Goal: Information Seeking & Learning: Compare options

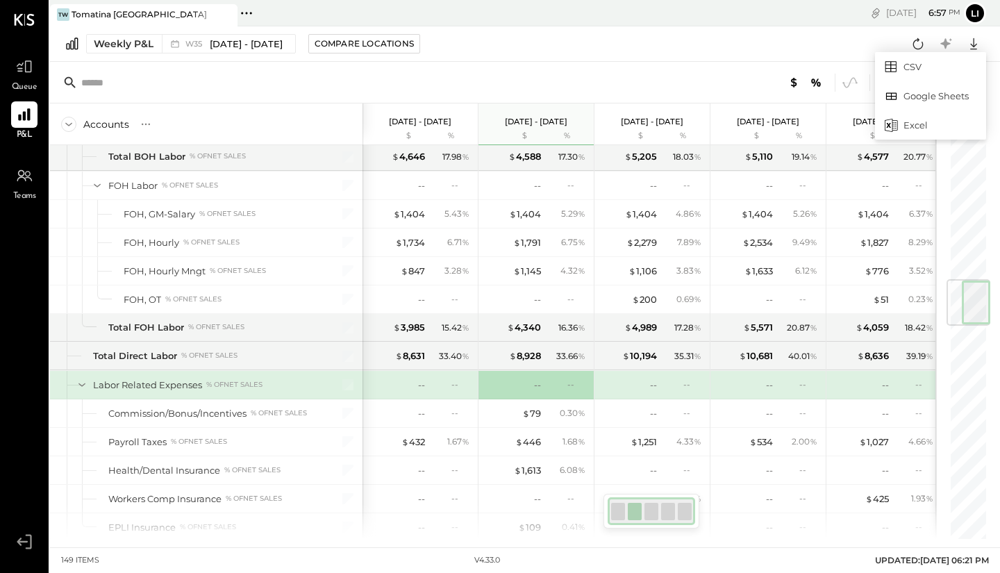
scroll to position [1452, 0]
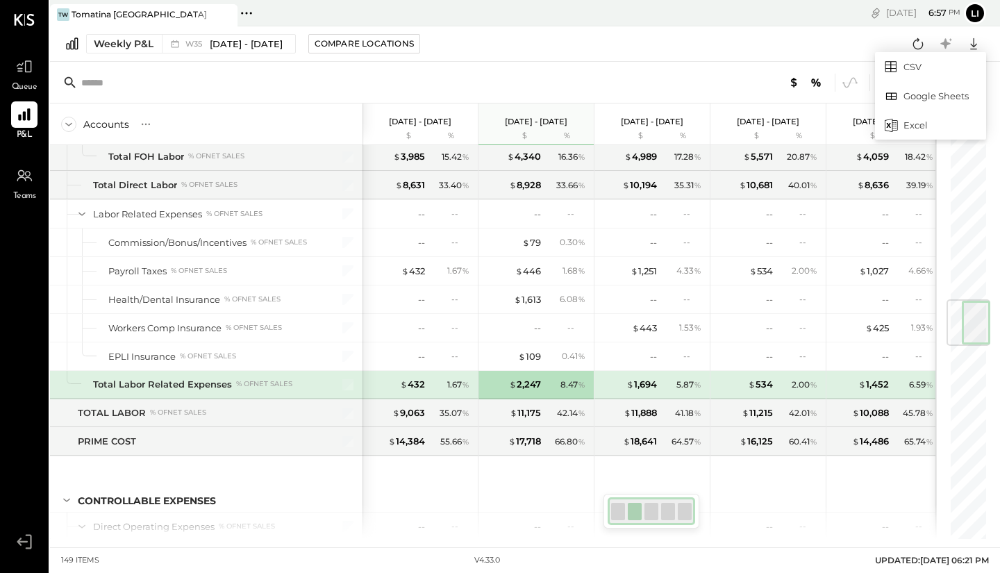
scroll to position [1623, 0]
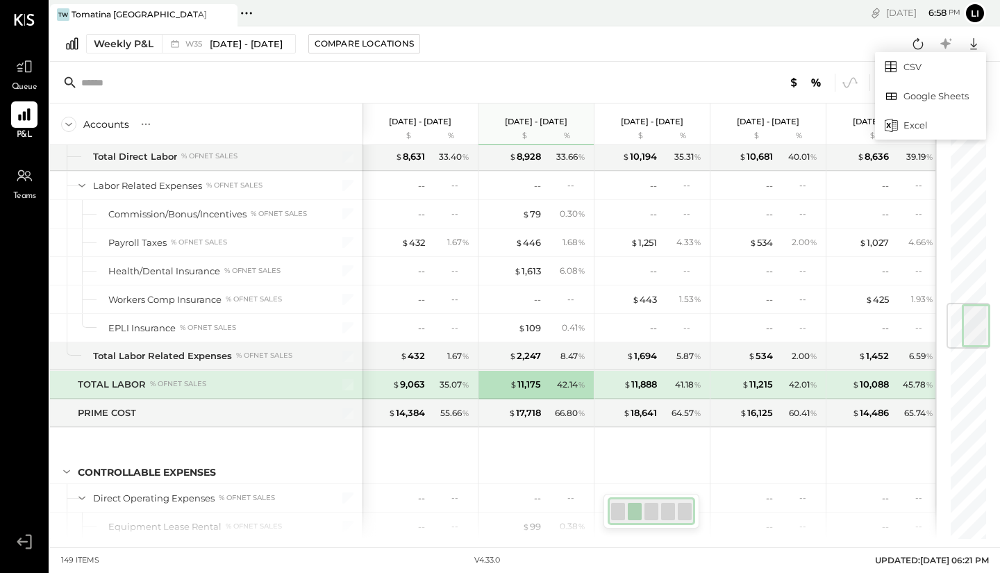
scroll to position [1651, 0]
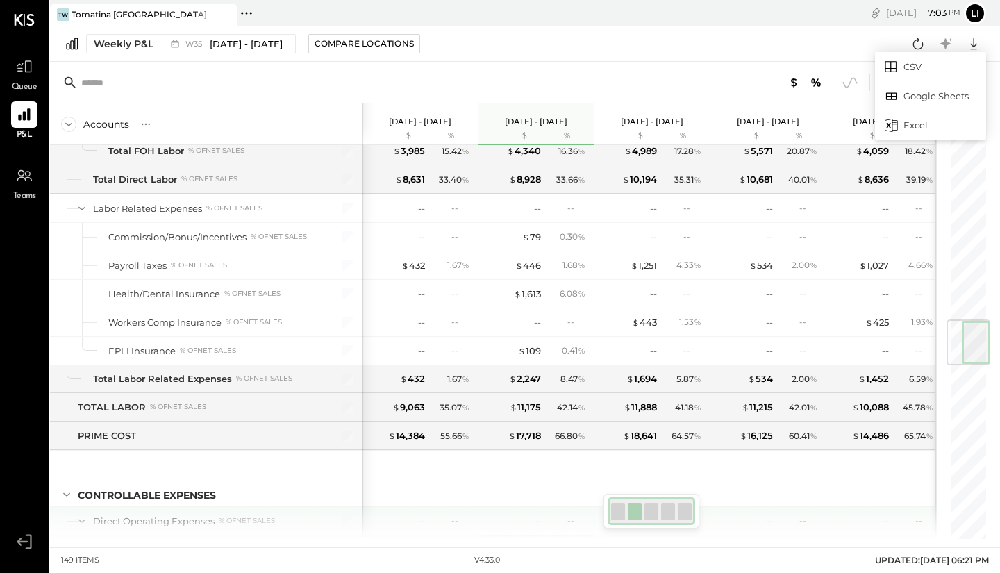
scroll to position [1591, 0]
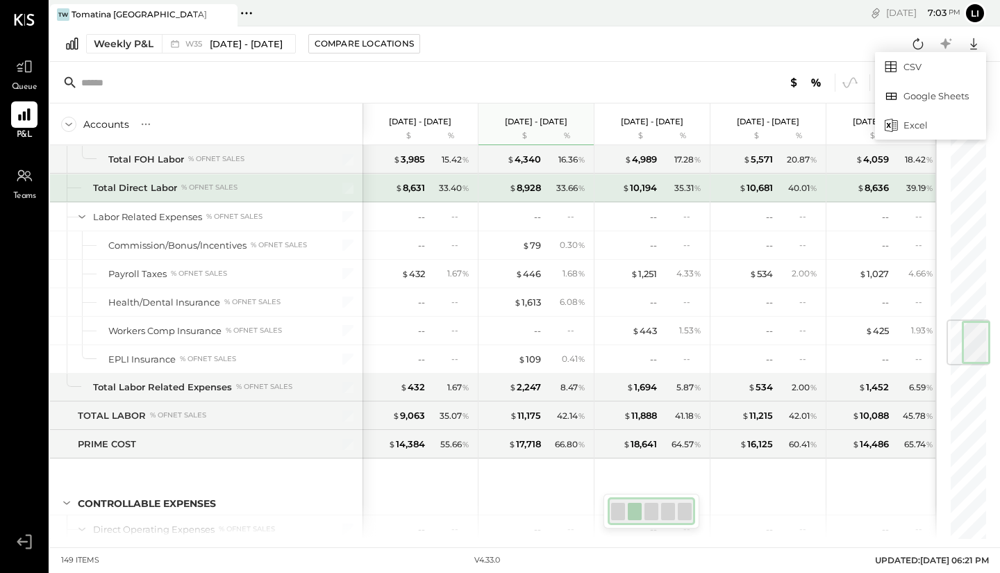
drag, startPoint x: 179, startPoint y: 181, endPoint x: 157, endPoint y: 217, distance: 42.1
click at [179, 181] on div "Total Direct Labor % of NET SALES" at bounding box center [204, 187] width 223 height 13
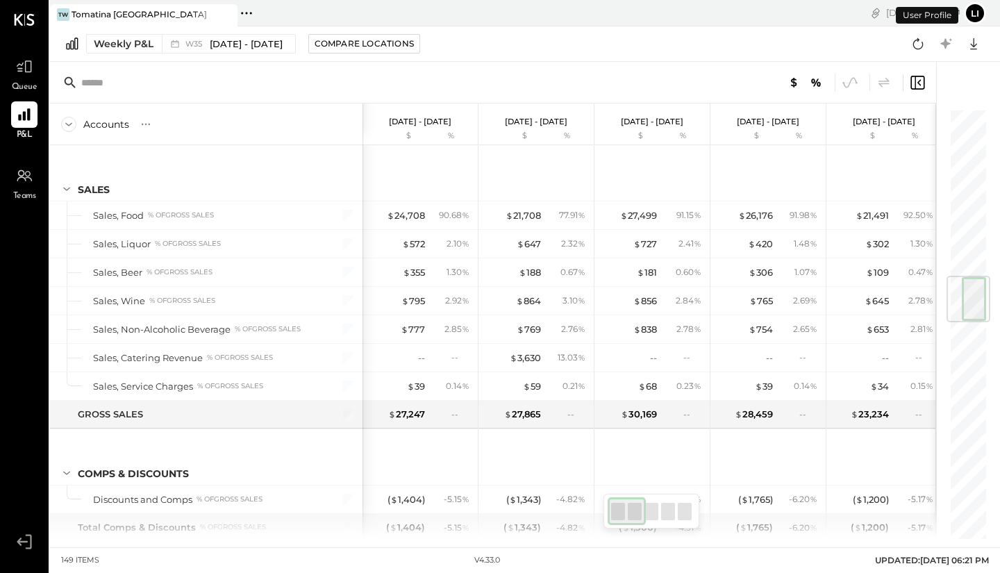
scroll to position [1423, 0]
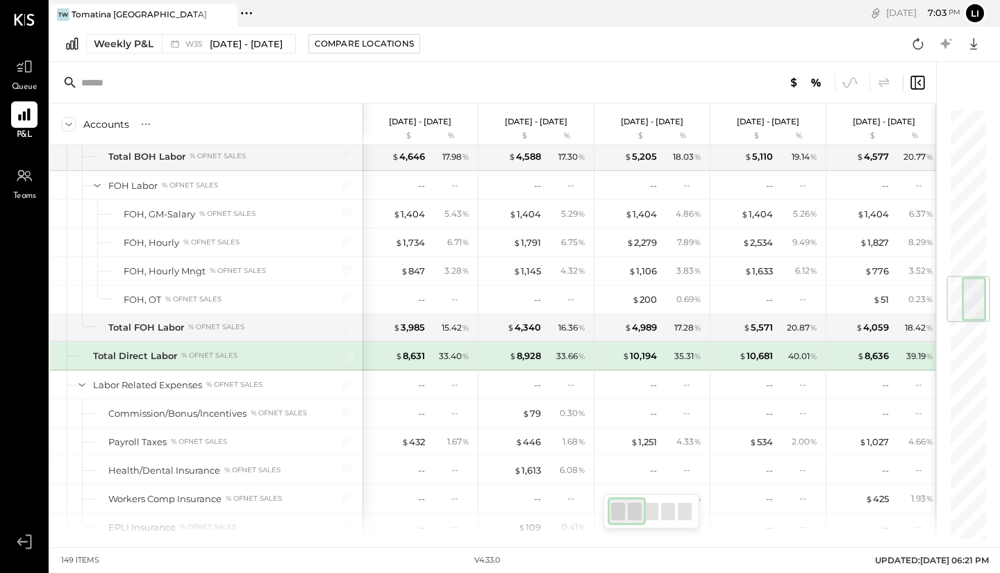
click at [256, 36] on div "W35 [DATE] - [DATE]" at bounding box center [225, 44] width 126 height 18
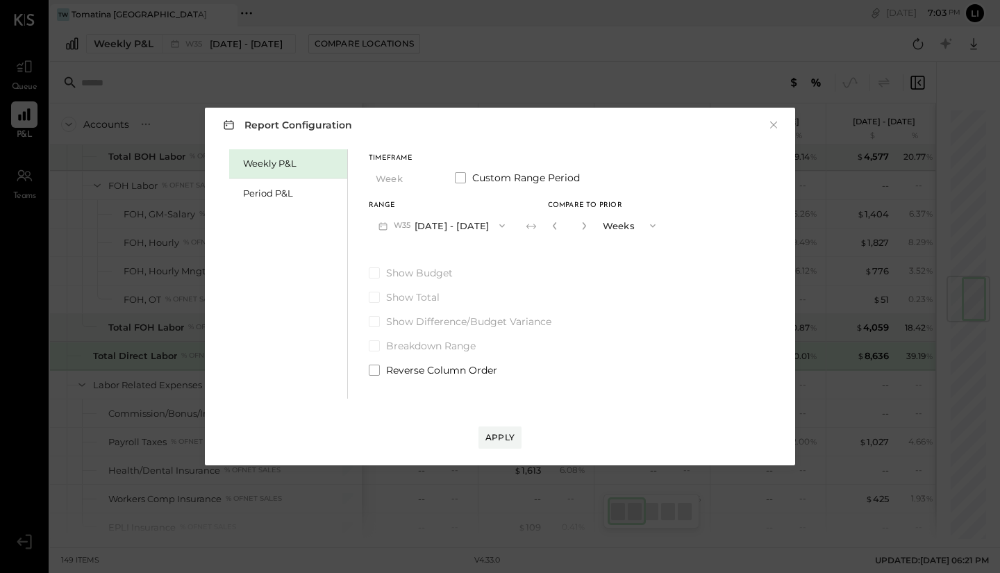
click at [470, 225] on button "W35 [DATE] - [DATE]" at bounding box center [442, 226] width 146 height 26
click at [460, 257] on span "[DATE] - [DATE]" at bounding box center [436, 257] width 66 height 12
click at [513, 445] on button "Apply" at bounding box center [500, 438] width 43 height 22
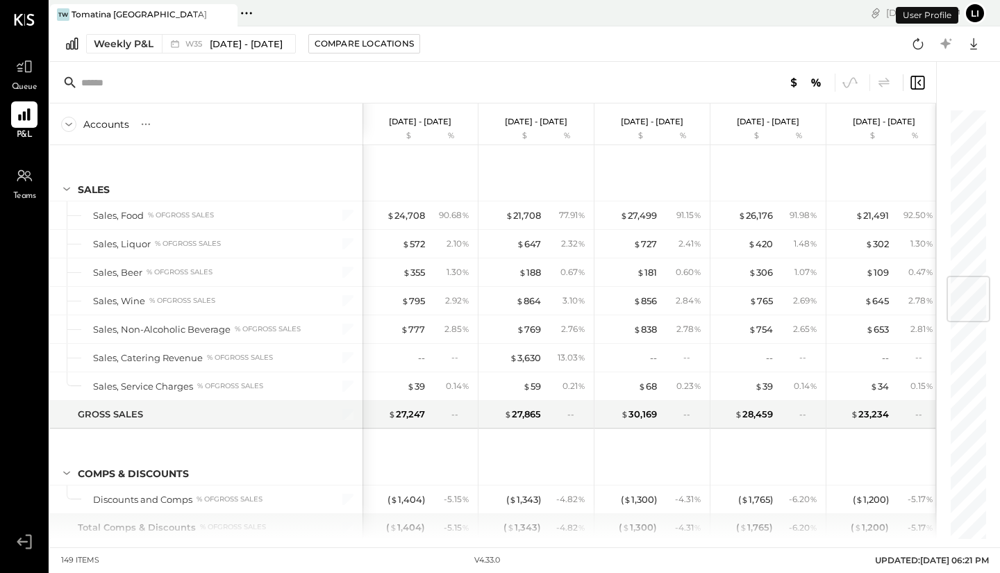
scroll to position [1423, 0]
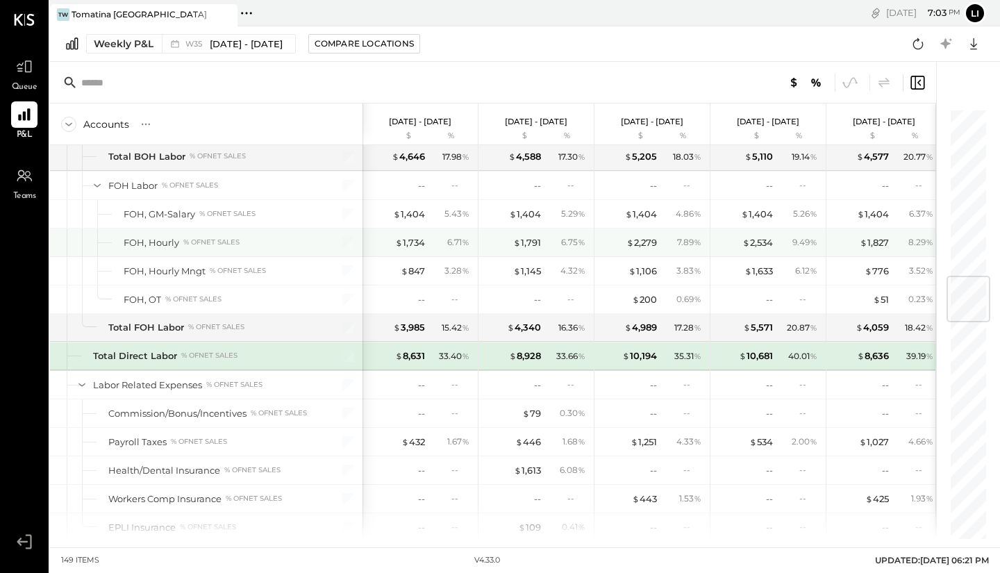
click at [459, 252] on div "$ 1,734 6.71 %" at bounding box center [422, 243] width 104 height 28
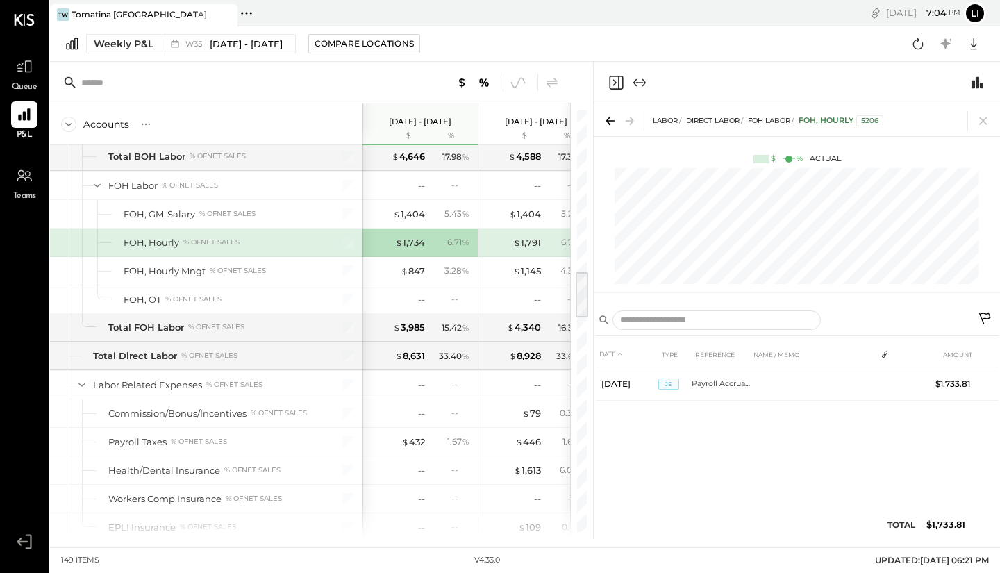
click at [983, 121] on icon at bounding box center [983, 121] width 8 height 8
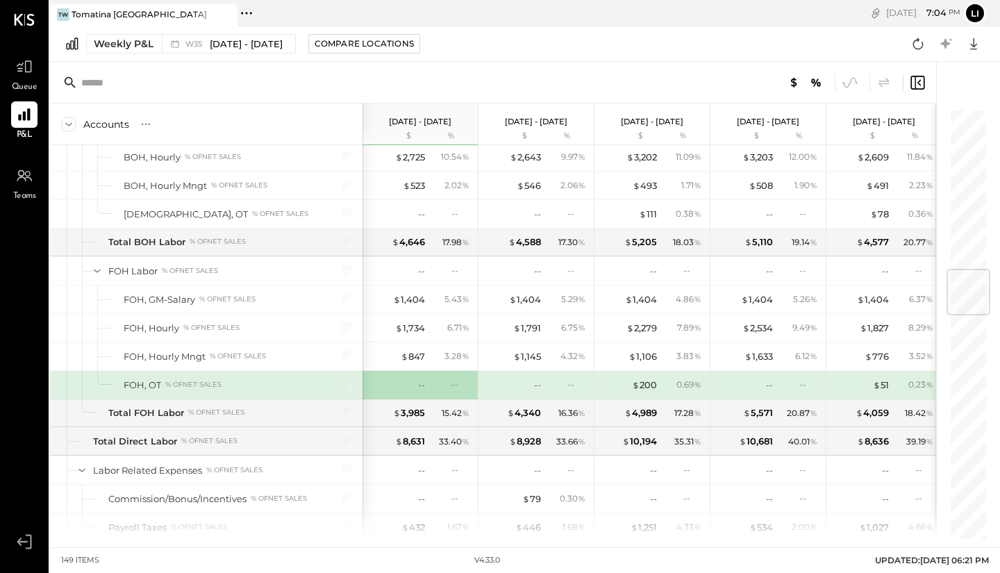
scroll to position [1366, 0]
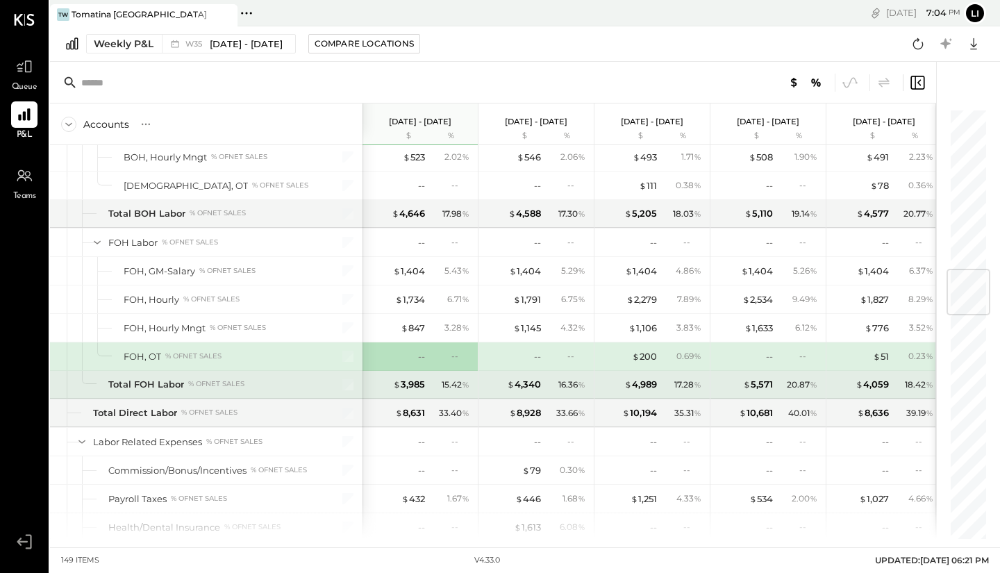
click at [131, 383] on div "Total FOH Labor" at bounding box center [146, 384] width 76 height 13
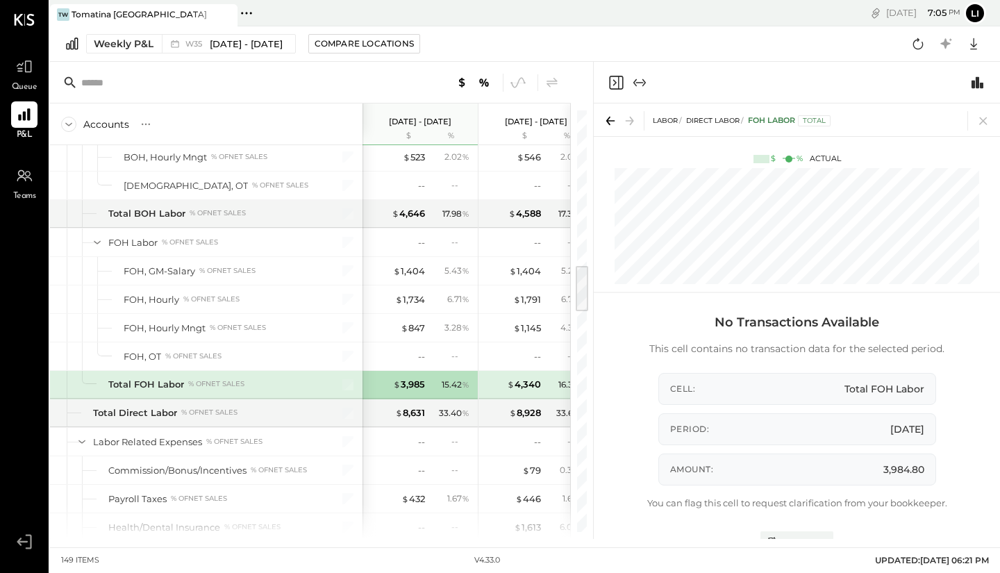
click at [261, 390] on div "Total FOH Labor % of NET SALES" at bounding box center [212, 384] width 208 height 13
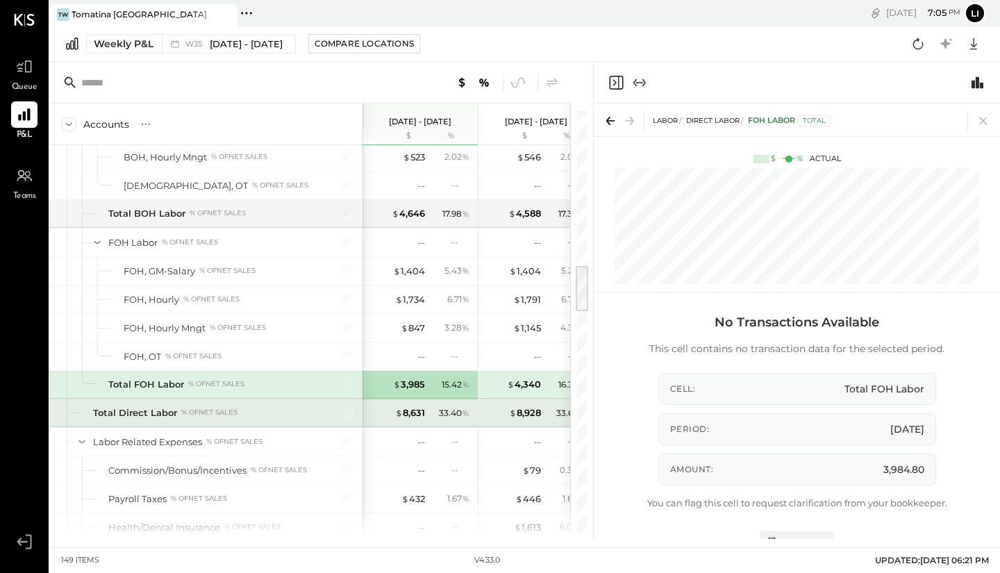
click at [304, 415] on div "Total Direct Labor % of NET SALES" at bounding box center [204, 412] width 223 height 13
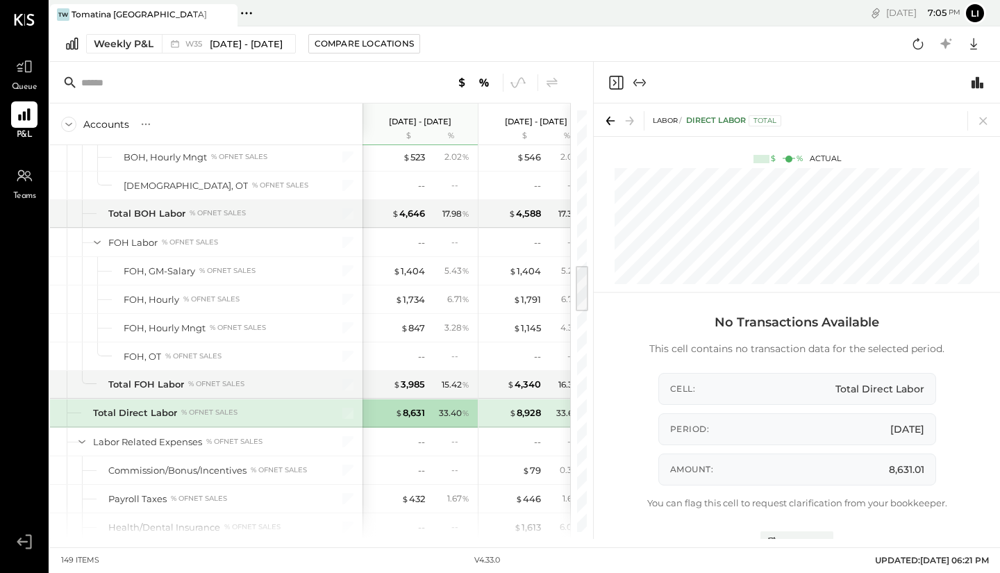
click at [283, 39] on span "[DATE] - [DATE]" at bounding box center [246, 44] width 73 height 13
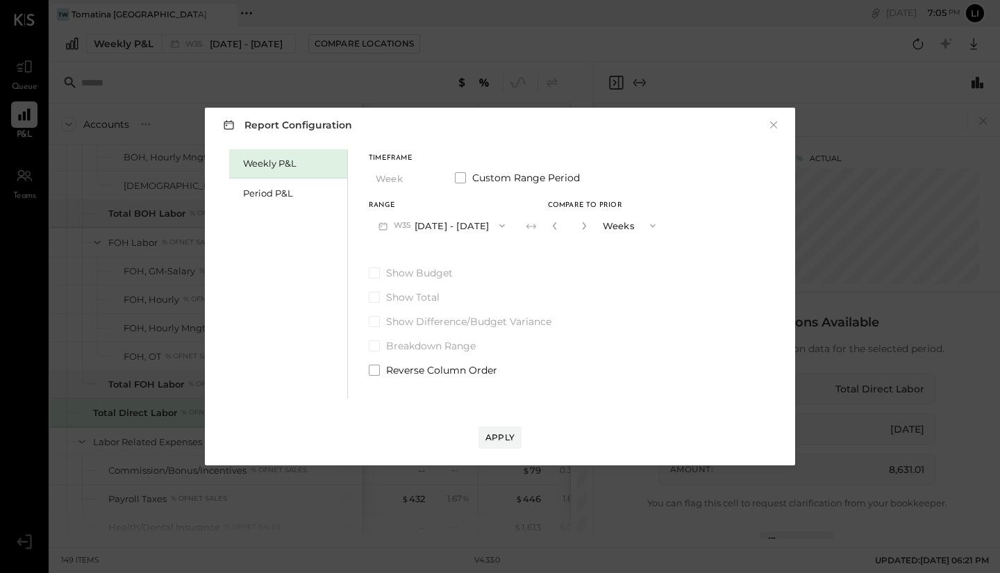
click at [454, 223] on button "W35 [DATE] - [DATE]" at bounding box center [442, 226] width 146 height 26
click at [463, 399] on span "[DATE] - [DATE]" at bounding box center [437, 403] width 66 height 12
click at [508, 438] on div "Apply" at bounding box center [500, 437] width 29 height 12
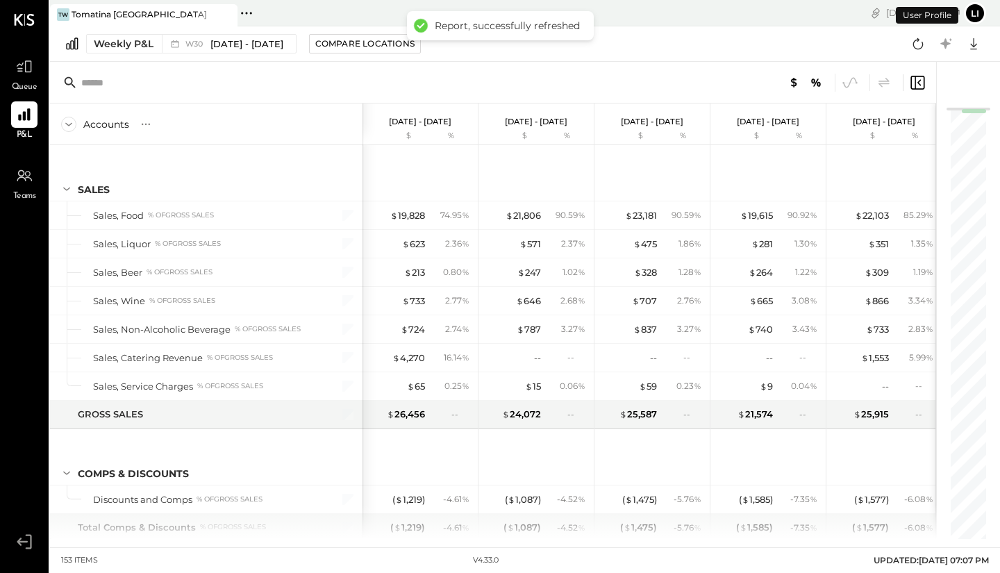
scroll to position [1423, 0]
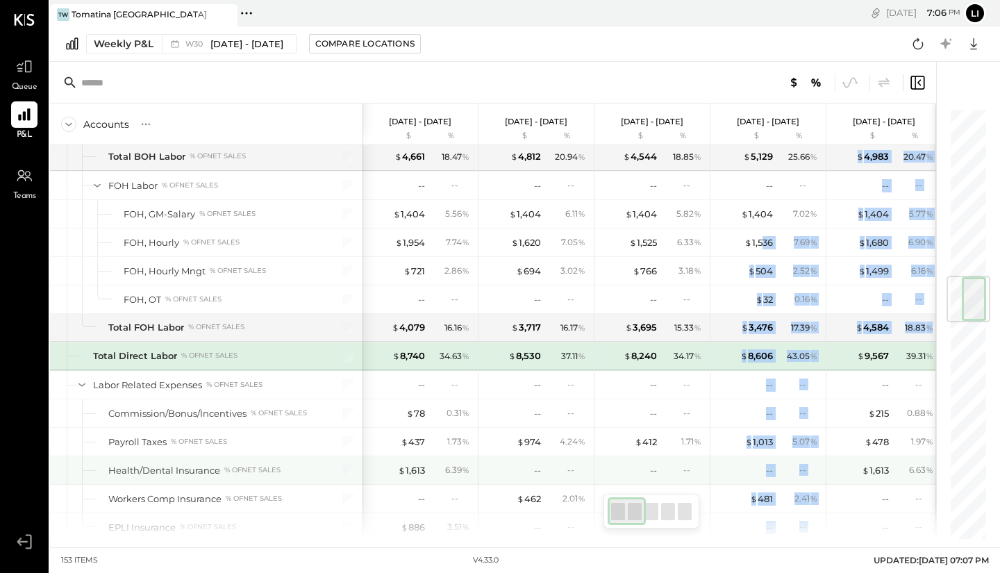
drag, startPoint x: 857, startPoint y: 365, endPoint x: 752, endPoint y: 221, distance: 178.0
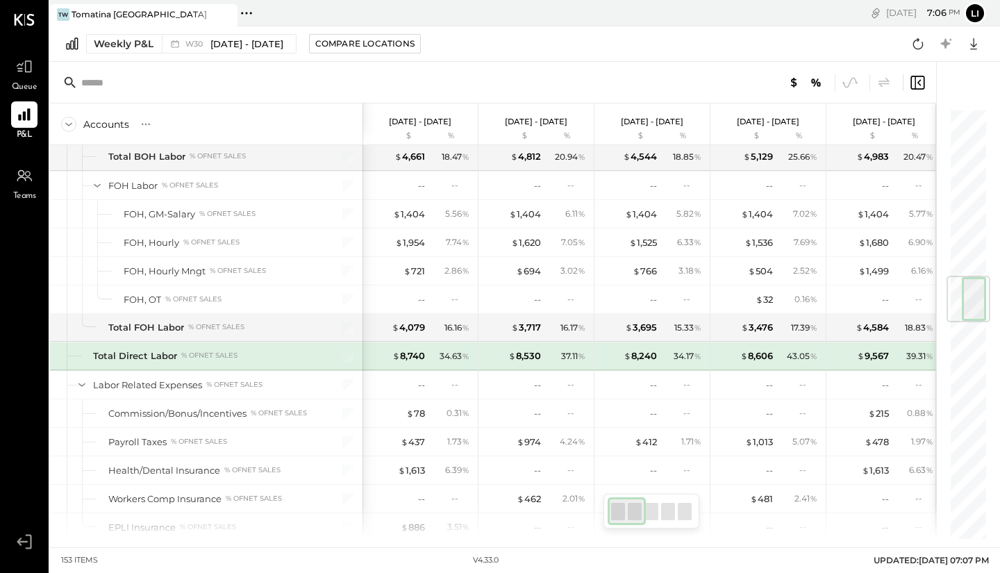
click at [483, 50] on div "Weekly P&L W30 [DATE] - [DATE] Compare Locations Google Sheets Excel" at bounding box center [525, 43] width 950 height 35
click at [770, 383] on div "--" at bounding box center [769, 385] width 7 height 13
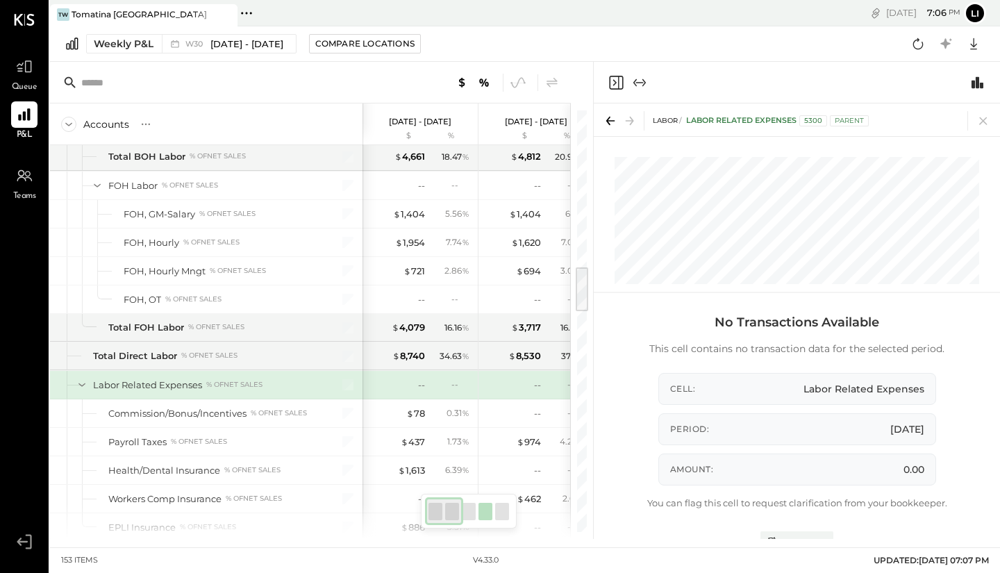
click at [440, 386] on div "--" at bounding box center [451, 385] width 45 height 12
click at [983, 122] on icon at bounding box center [983, 120] width 19 height 19
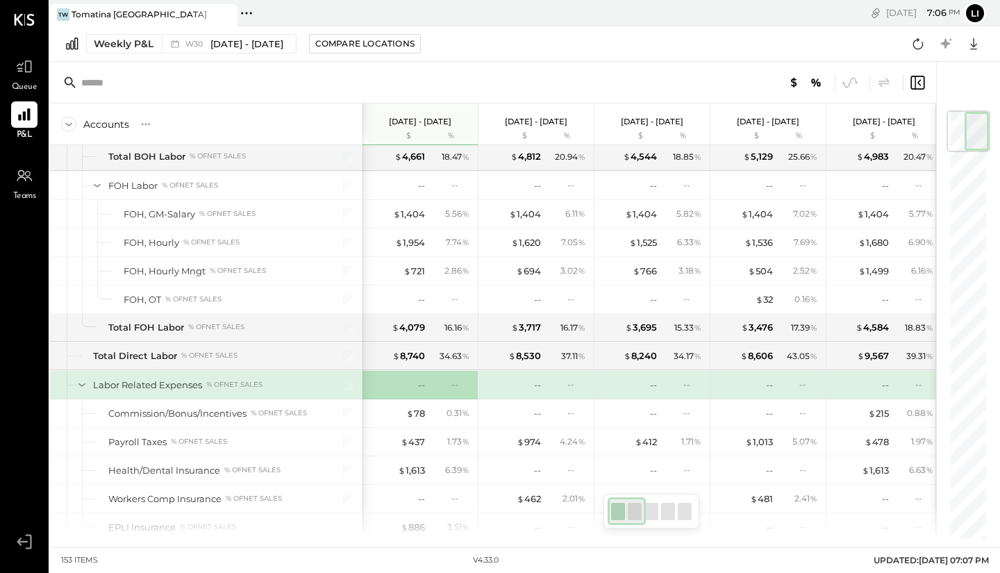
click at [218, 40] on span "[DATE] - [DATE]" at bounding box center [246, 44] width 73 height 13
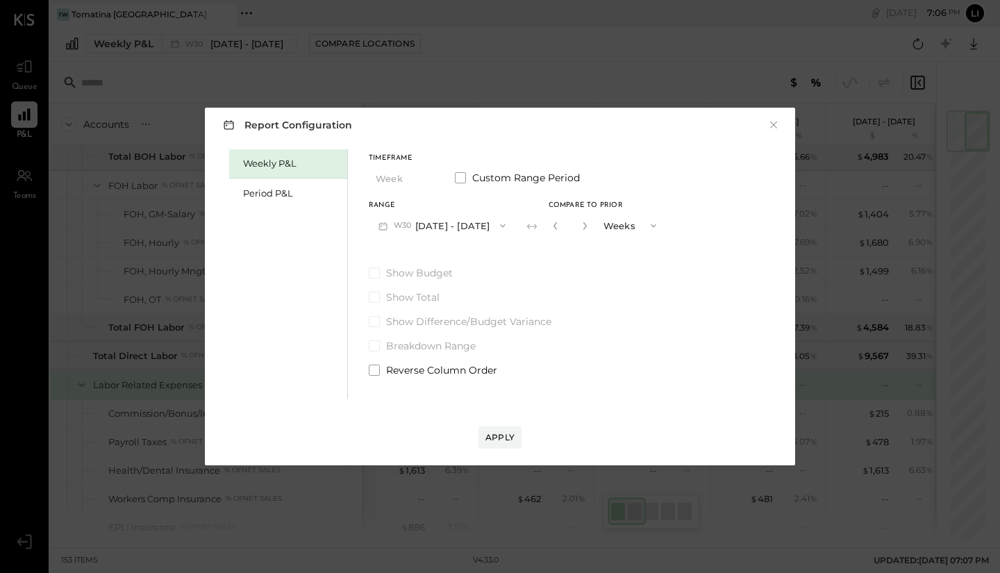
click at [463, 210] on div "Range W30 [DATE] - [DATE]" at bounding box center [442, 220] width 147 height 36
click at [462, 218] on button "W30 [DATE] - [DATE]" at bounding box center [442, 226] width 147 height 26
click at [477, 280] on div "W34 [DATE] - [DATE]" at bounding box center [449, 286] width 158 height 29
click at [499, 438] on div "Apply" at bounding box center [500, 437] width 29 height 12
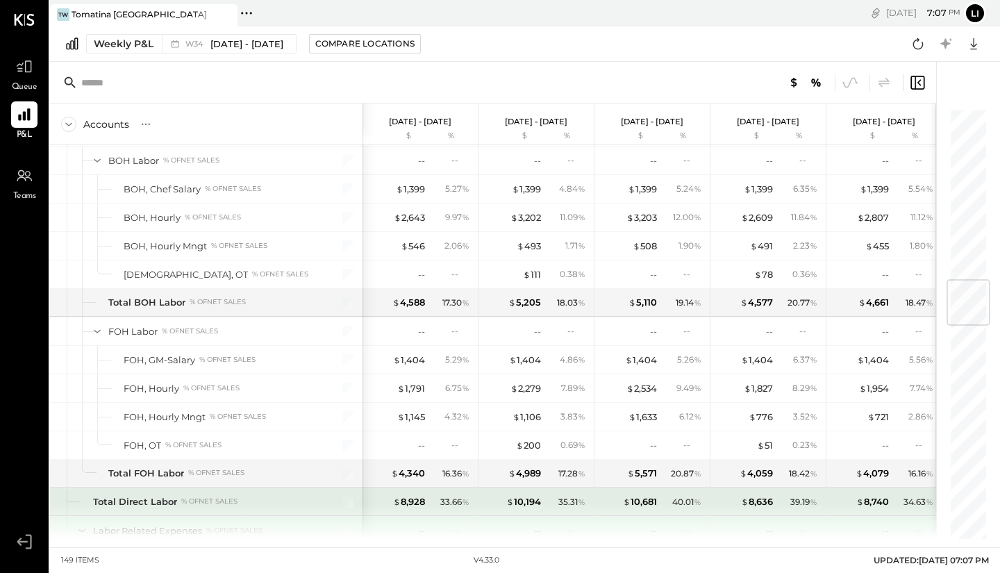
scroll to position [1277, 0]
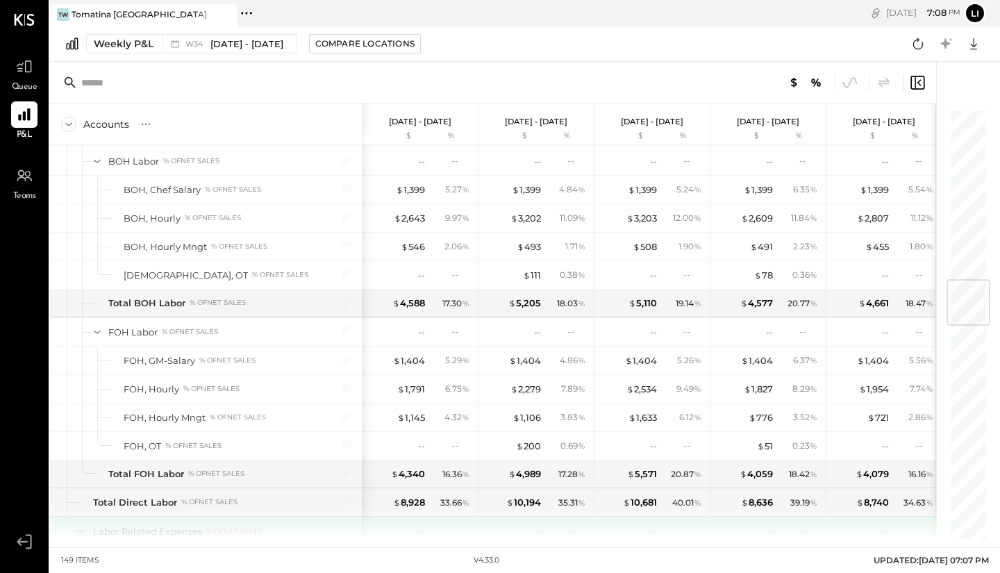
click at [617, 316] on div "$ 5,110 19.14 %" at bounding box center [652, 304] width 115 height 28
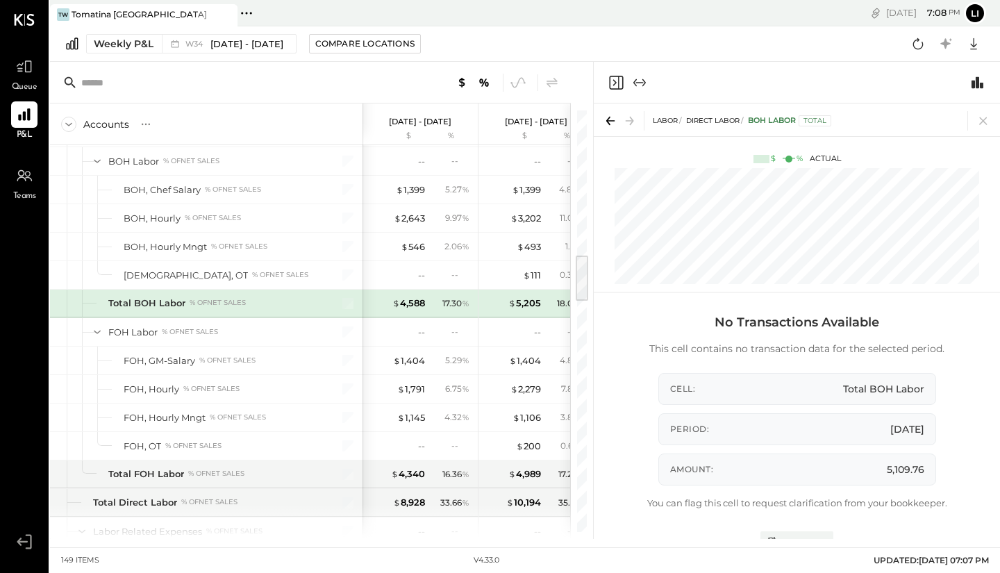
click at [493, 339] on div "-- --" at bounding box center [538, 332] width 104 height 28
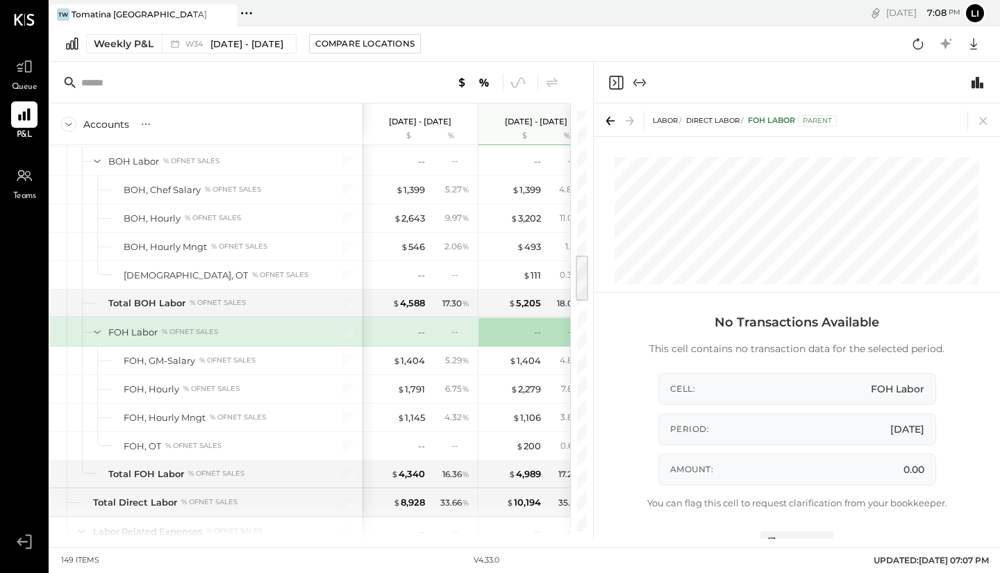
click at [483, 304] on div "$ 5,205 18.03 %" at bounding box center [536, 304] width 115 height 28
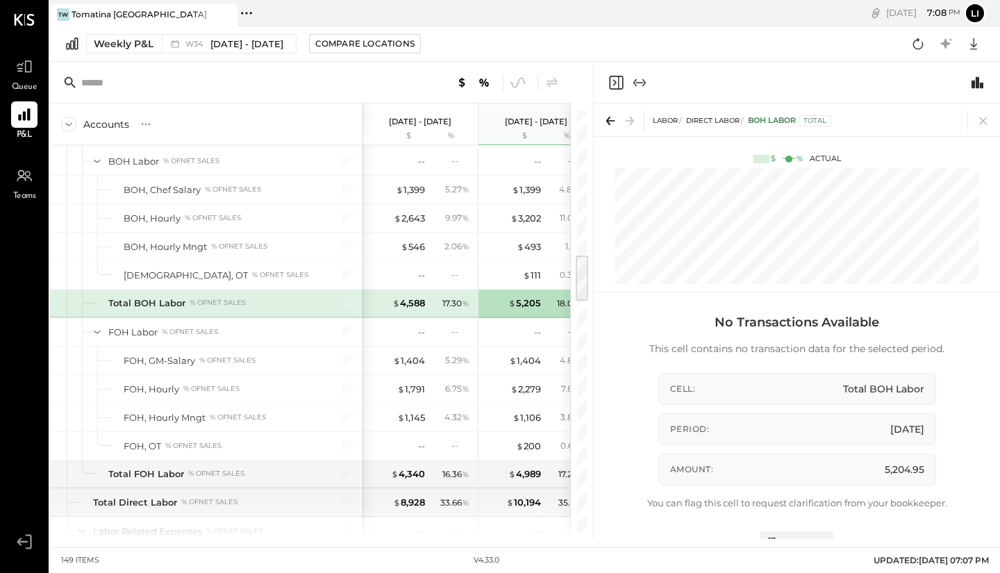
click at [983, 121] on icon at bounding box center [983, 121] width 8 height 8
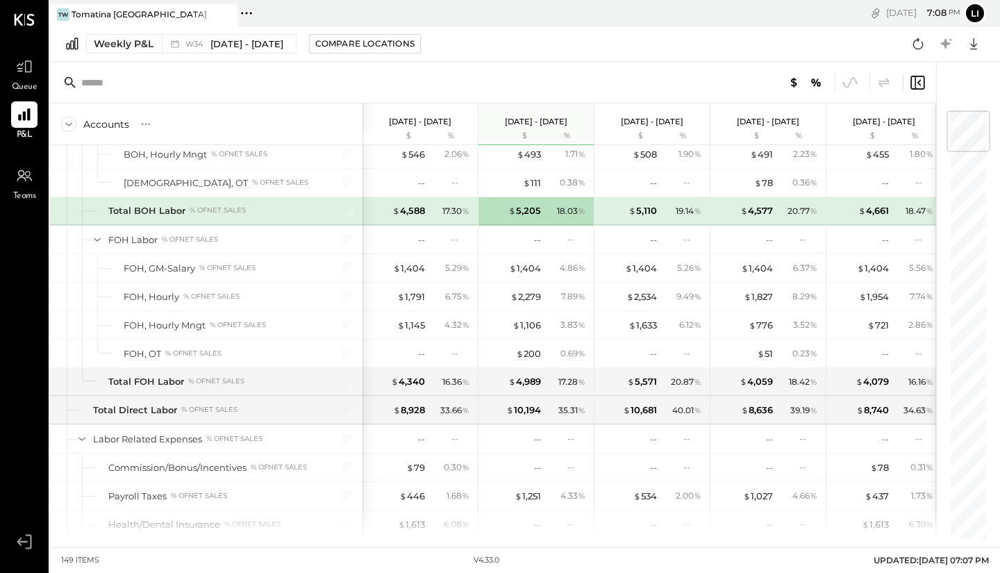
scroll to position [1398, 0]
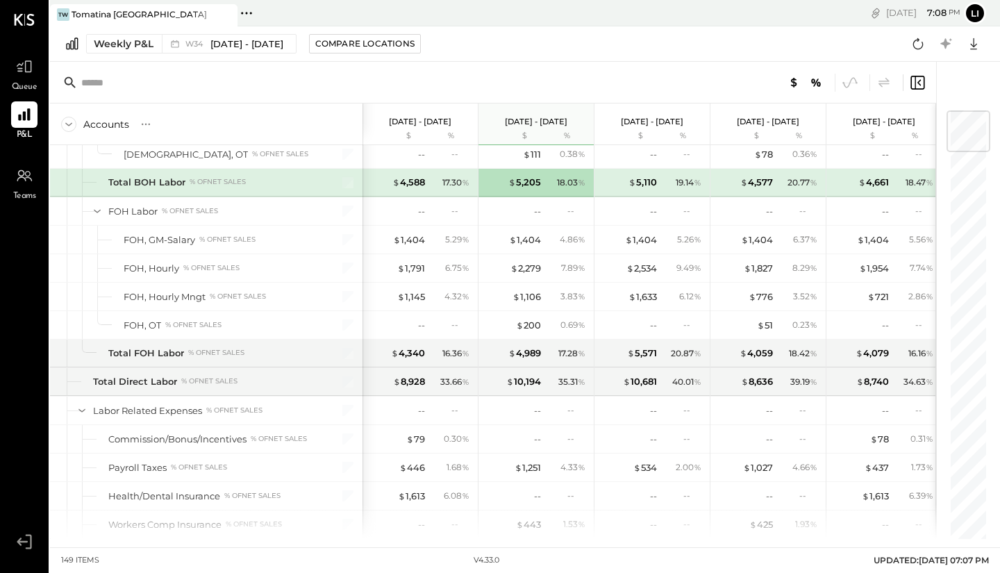
click at [529, 122] on p "[DATE] - [DATE]" at bounding box center [536, 122] width 63 height 10
click at [516, 181] on span "$" at bounding box center [512, 181] width 8 height 11
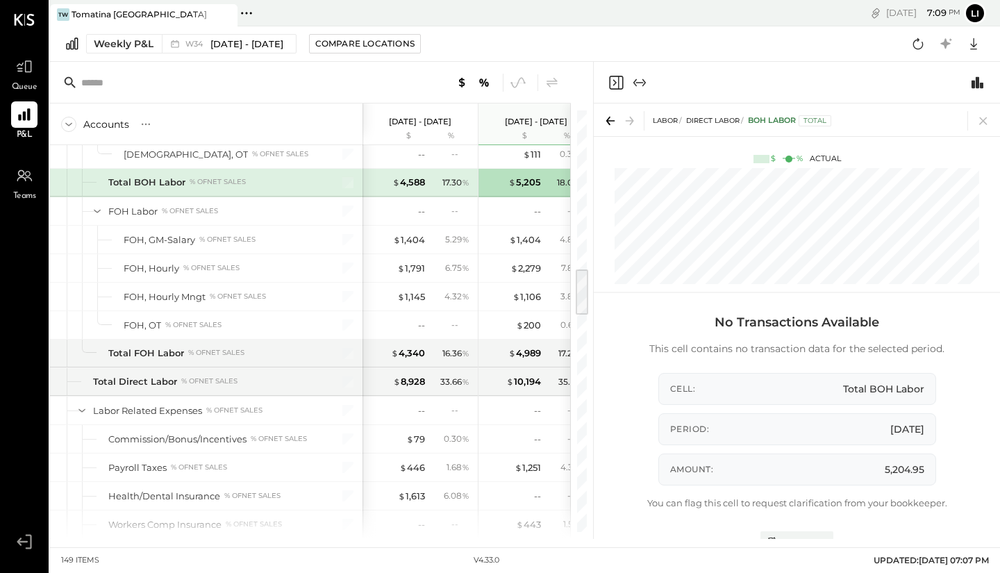
click at [416, 186] on div "$ 4,588" at bounding box center [408, 182] width 33 height 13
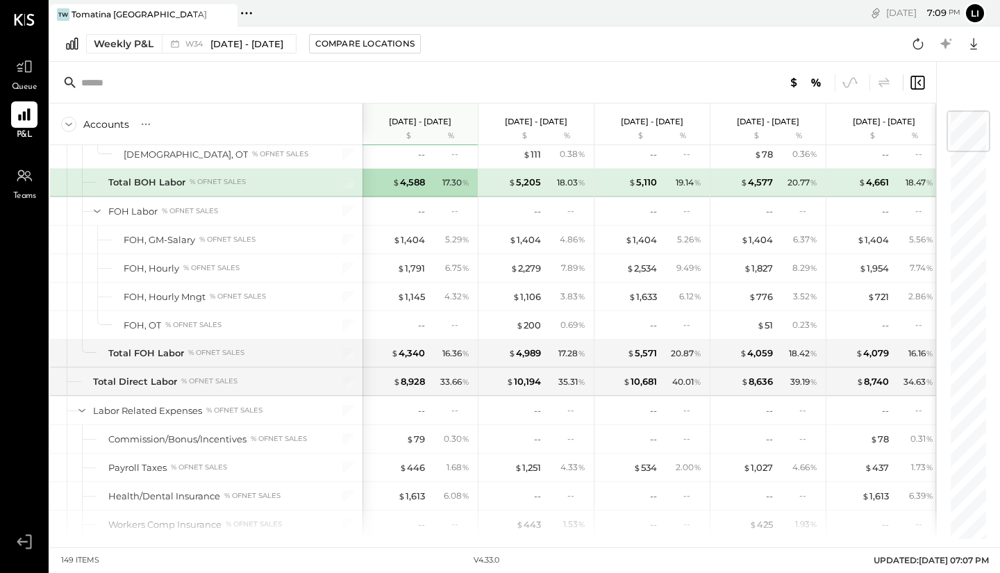
click at [237, 183] on div "% of NET SALES" at bounding box center [218, 182] width 56 height 10
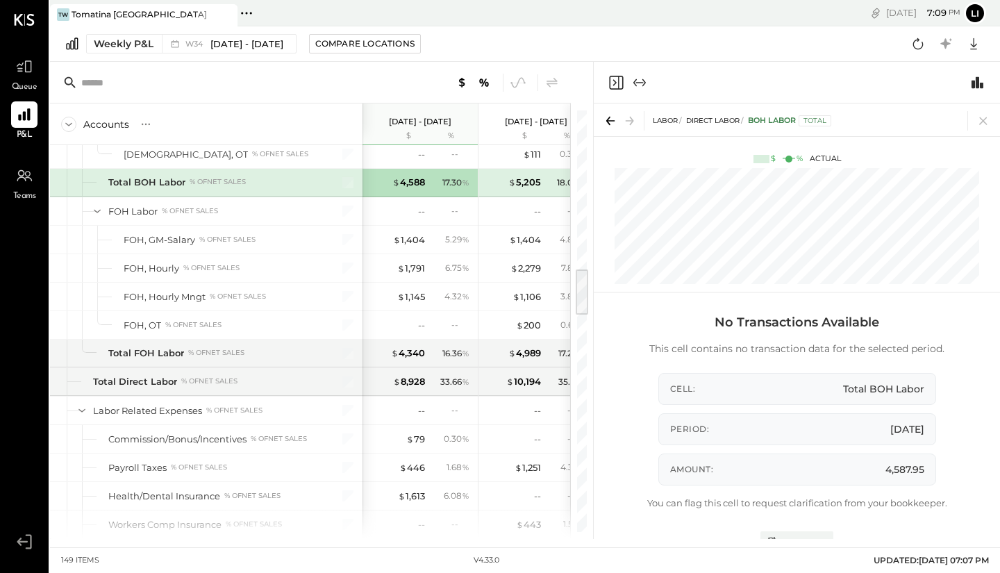
click at [803, 478] on div "Amount: 4,587.95" at bounding box center [798, 470] width 278 height 32
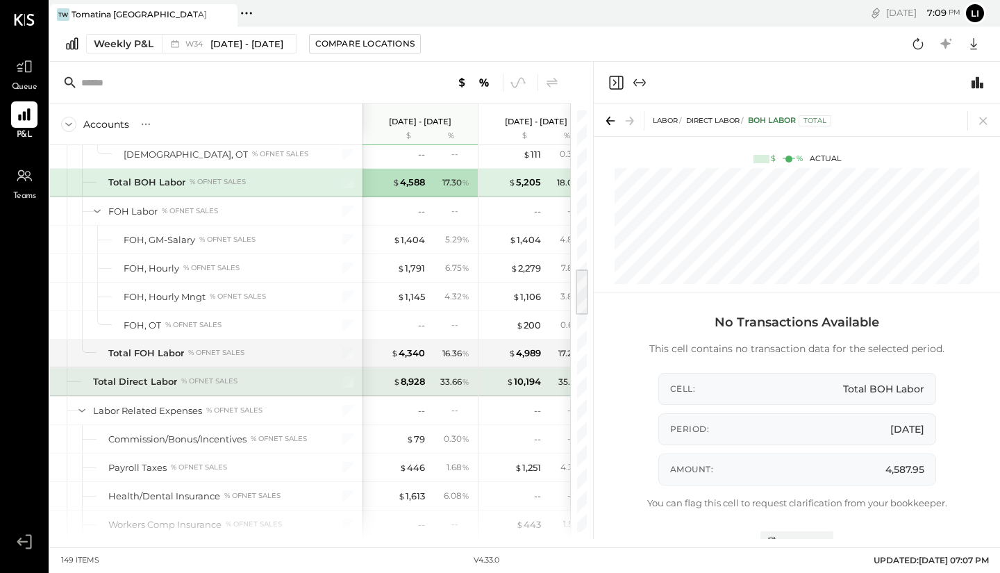
click at [509, 392] on div "$ 10,194 35.31 %" at bounding box center [538, 382] width 104 height 28
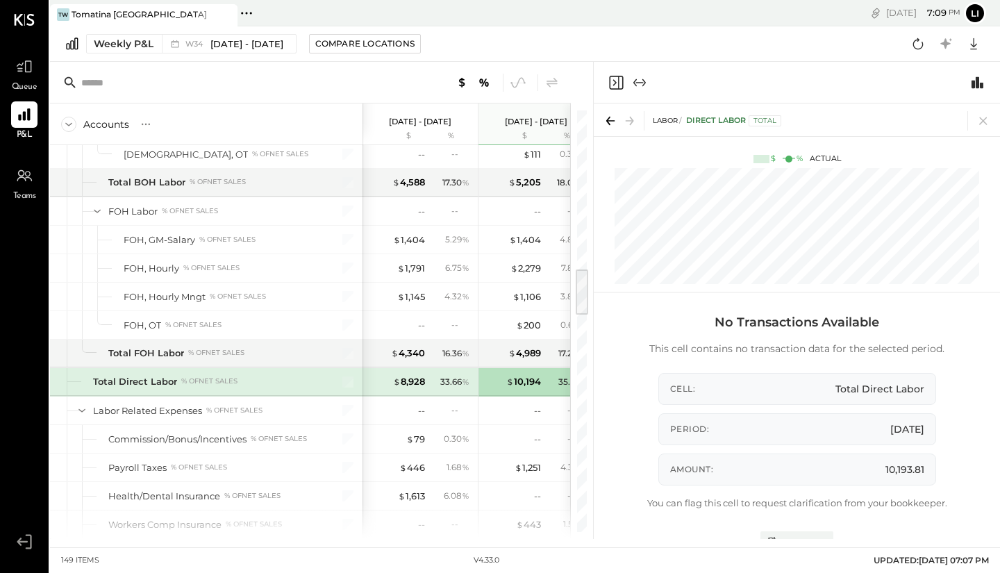
click at [988, 124] on icon at bounding box center [983, 120] width 19 height 19
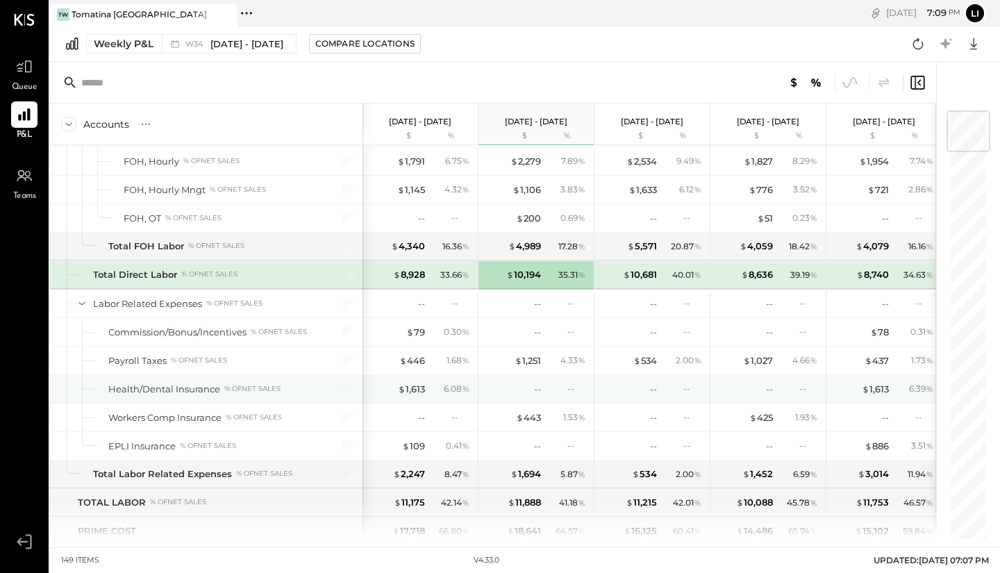
scroll to position [1507, 0]
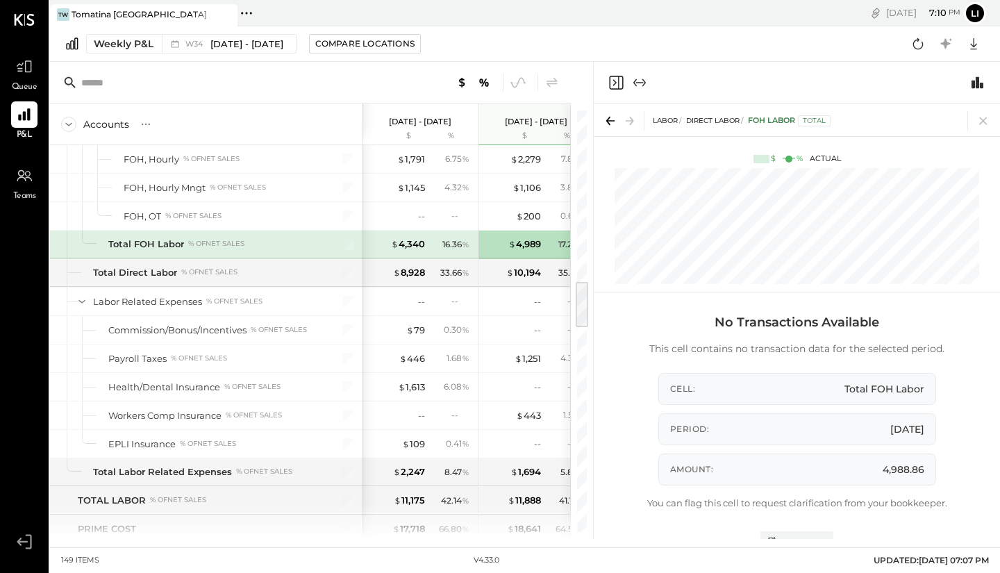
drag, startPoint x: 950, startPoint y: 500, endPoint x: 975, endPoint y: 555, distance: 60.6
click at [975, 555] on main "TW Tomatina [GEOGRAPHIC_DATA] Pinned Locations ( 1 ) Tomatina [GEOGRAPHIC_DATA]…" at bounding box center [525, 286] width 950 height 573
click at [964, 488] on div "No Transactions Available This cell contains no transaction data for the select…" at bounding box center [797, 427] width 403 height 238
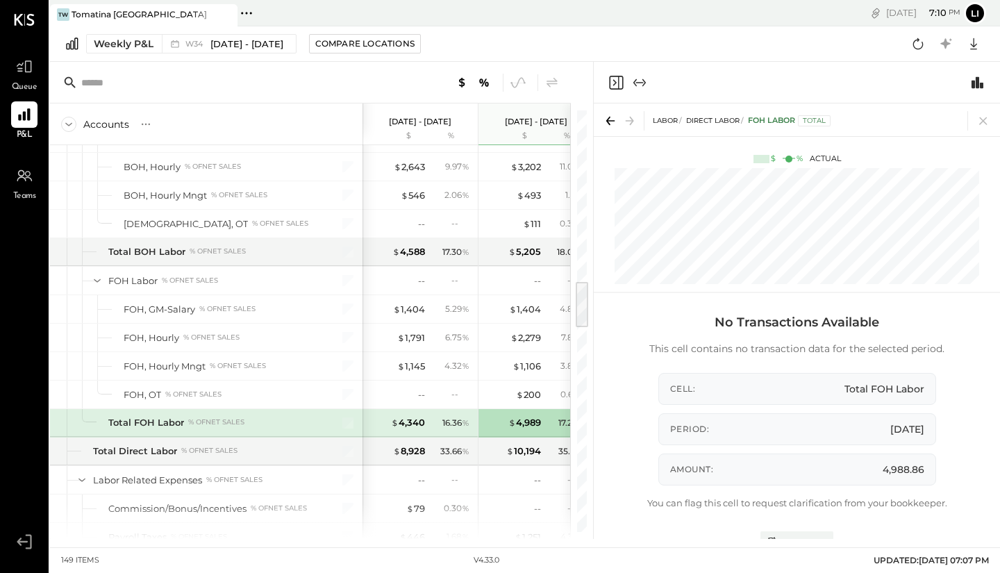
scroll to position [1330, 0]
click at [422, 249] on div "$ 4,588" at bounding box center [408, 249] width 33 height 13
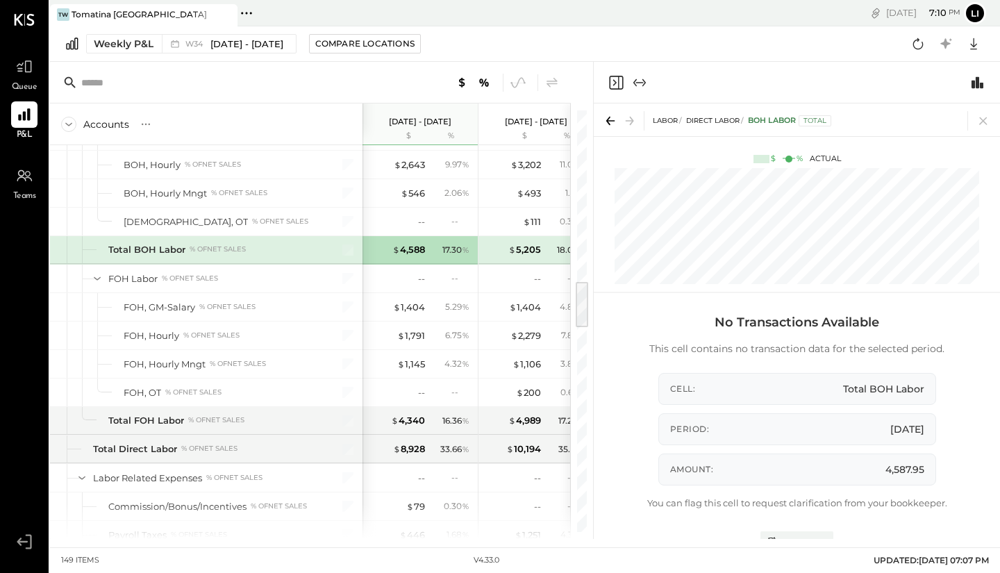
click at [954, 473] on div "No Transactions Available This cell contains no transaction data for the select…" at bounding box center [797, 427] width 403 height 238
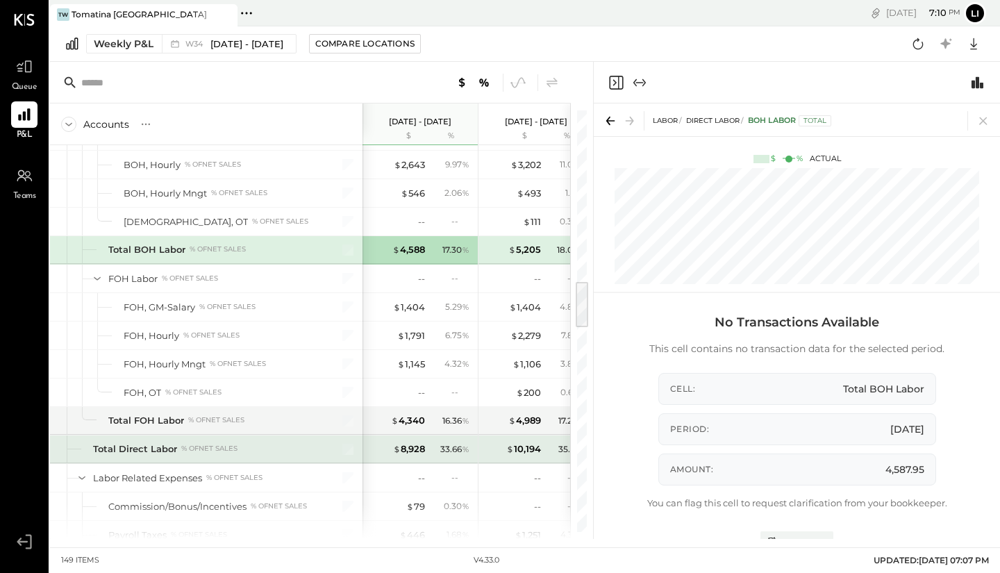
click at [446, 447] on div "33.66 %" at bounding box center [454, 449] width 29 height 13
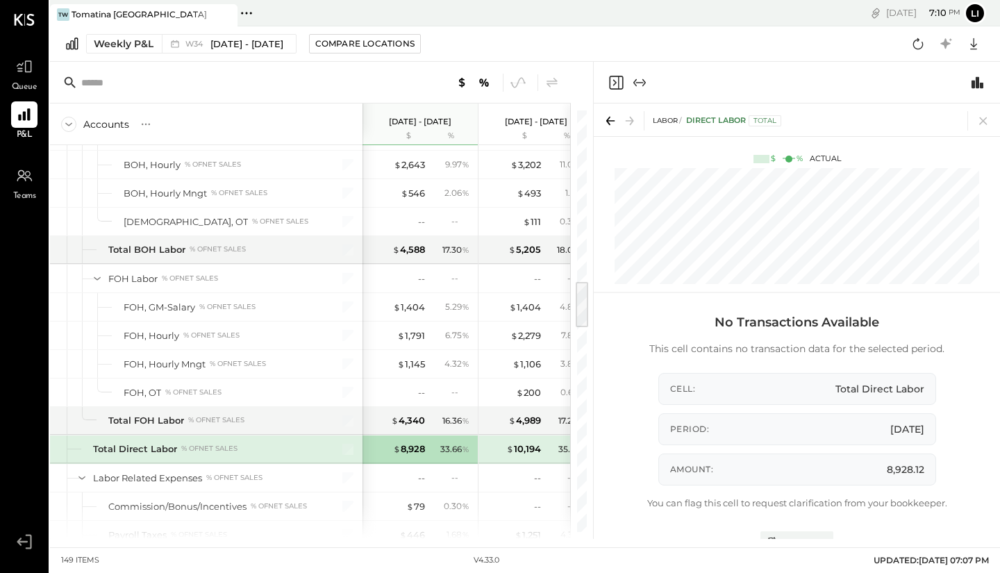
click at [309, 446] on div "Total Direct Labor % of NET SALES" at bounding box center [204, 448] width 223 height 13
click at [356, 452] on div at bounding box center [339, 450] width 35 height 28
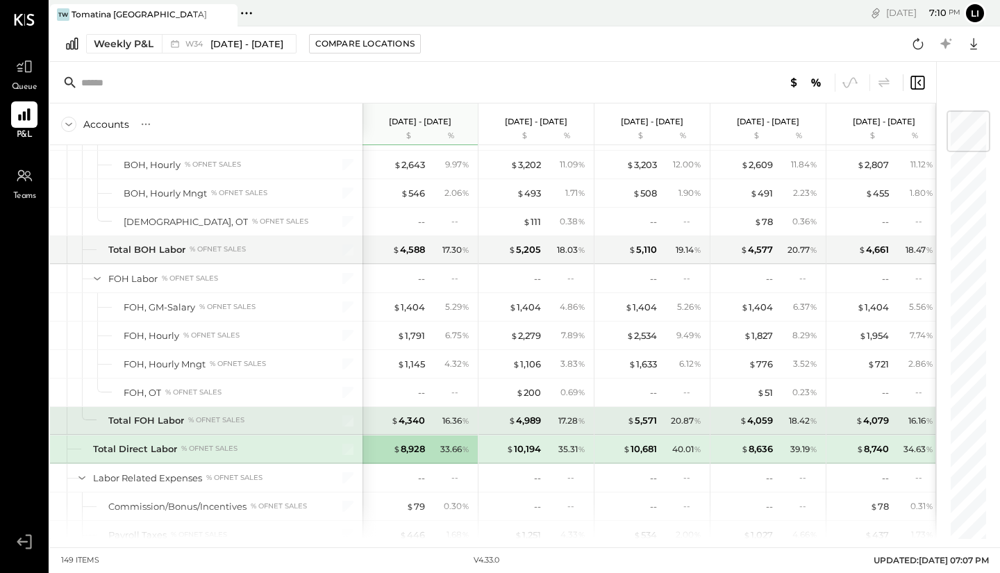
click at [356, 416] on div at bounding box center [339, 421] width 35 height 28
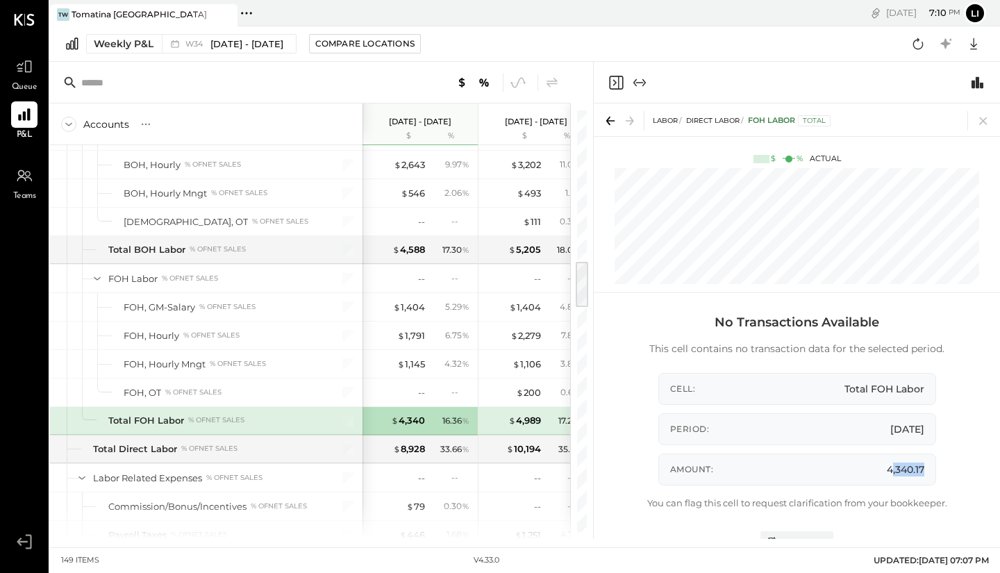
drag, startPoint x: 888, startPoint y: 470, endPoint x: 934, endPoint y: 474, distance: 46.1
click at [934, 474] on div "Amount: 4,340.17" at bounding box center [798, 470] width 278 height 32
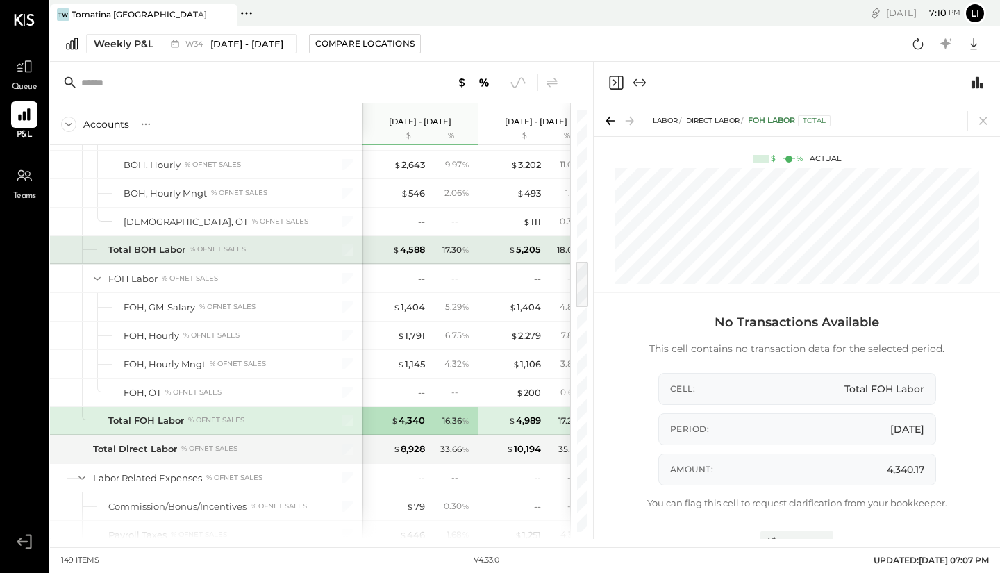
click at [424, 247] on div "$ 4,588" at bounding box center [408, 249] width 33 height 13
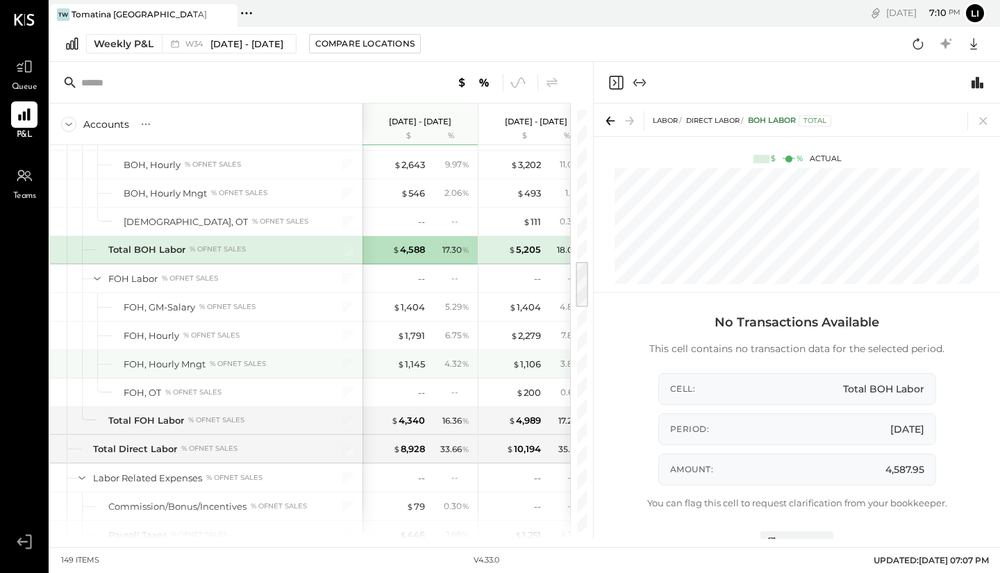
click at [952, 502] on div "No Transactions Available This cell contains no transaction data for the select…" at bounding box center [797, 427] width 403 height 238
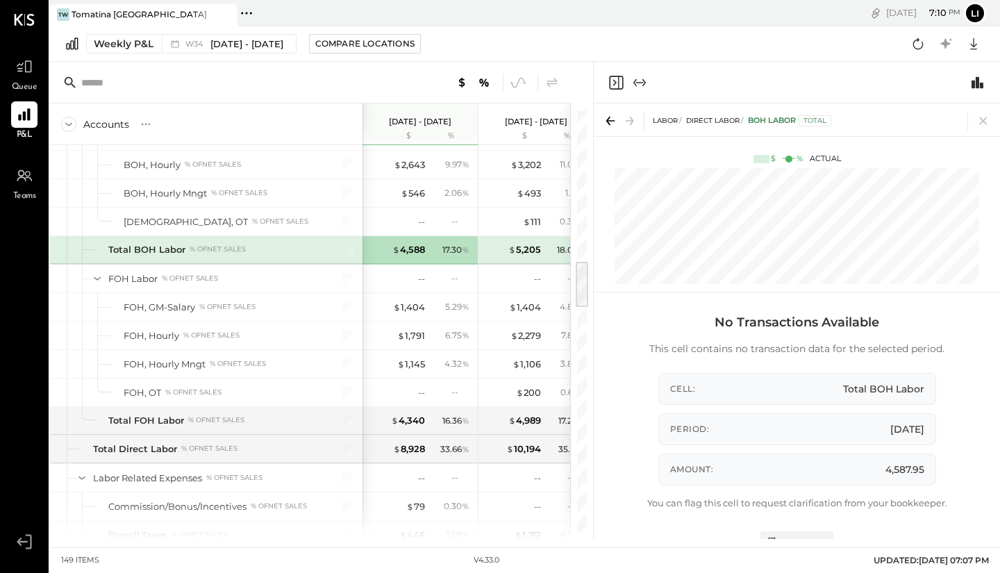
click at [987, 122] on icon at bounding box center [983, 120] width 19 height 19
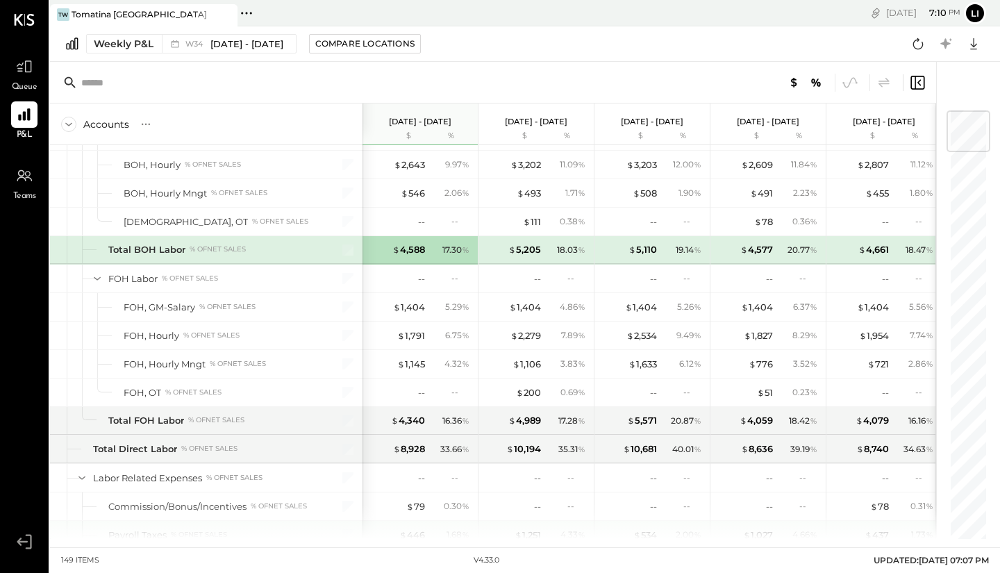
click at [788, 524] on div "$ 1,027 4.66 %" at bounding box center [770, 535] width 104 height 28
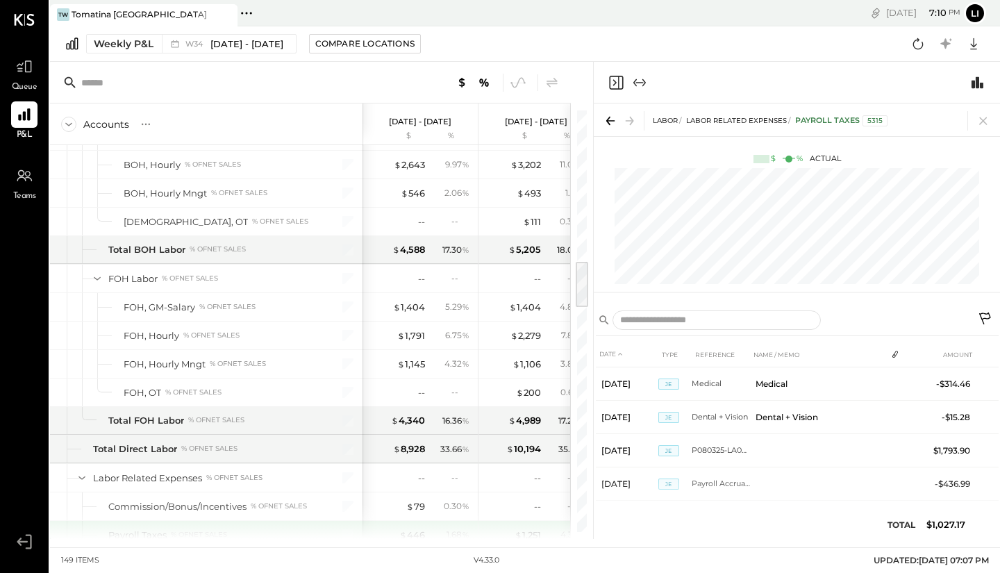
click at [982, 117] on icon at bounding box center [983, 120] width 19 height 19
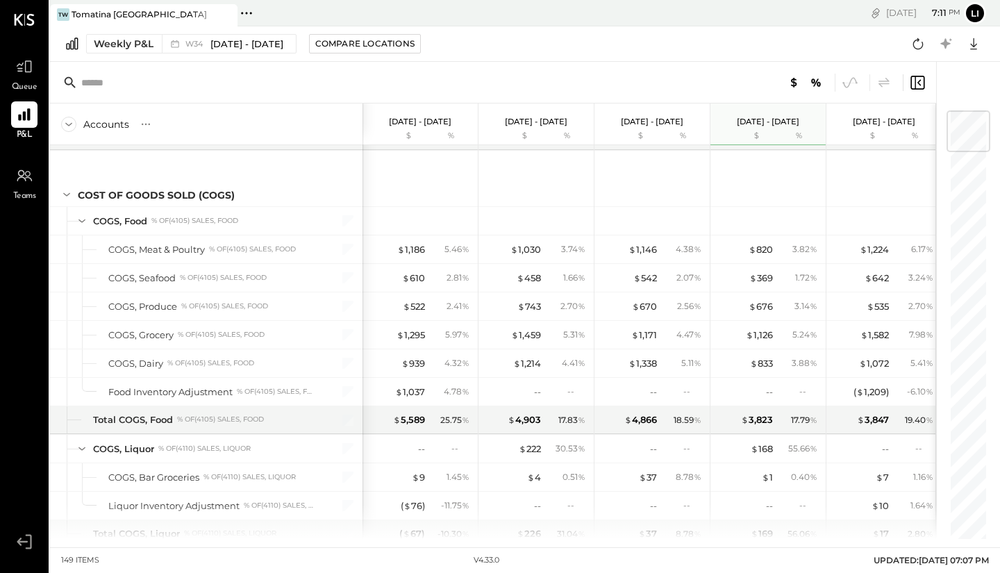
scroll to position [423, 0]
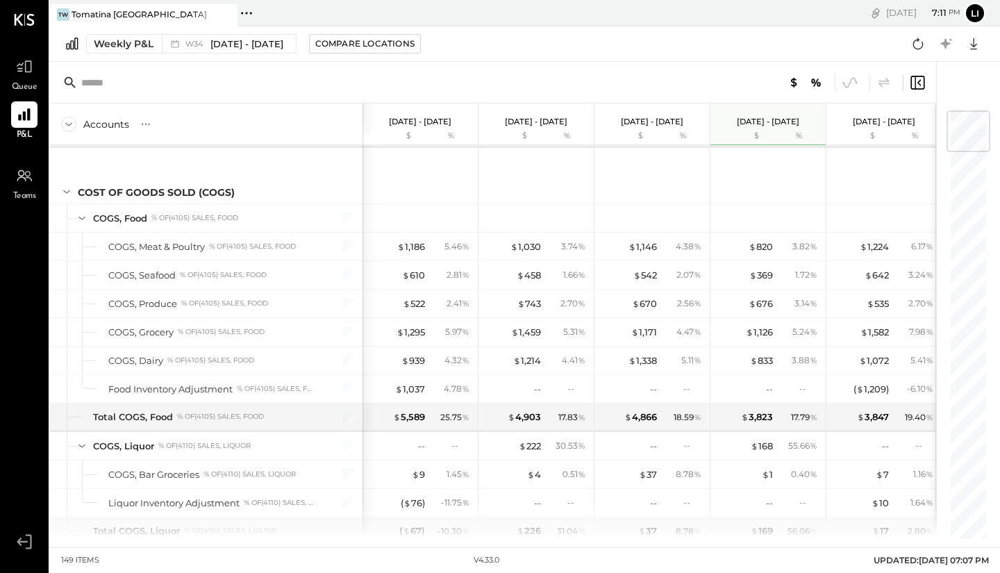
click at [305, 415] on div "Total COGS, Food % of (4105) Sales, Food" at bounding box center [204, 417] width 223 height 13
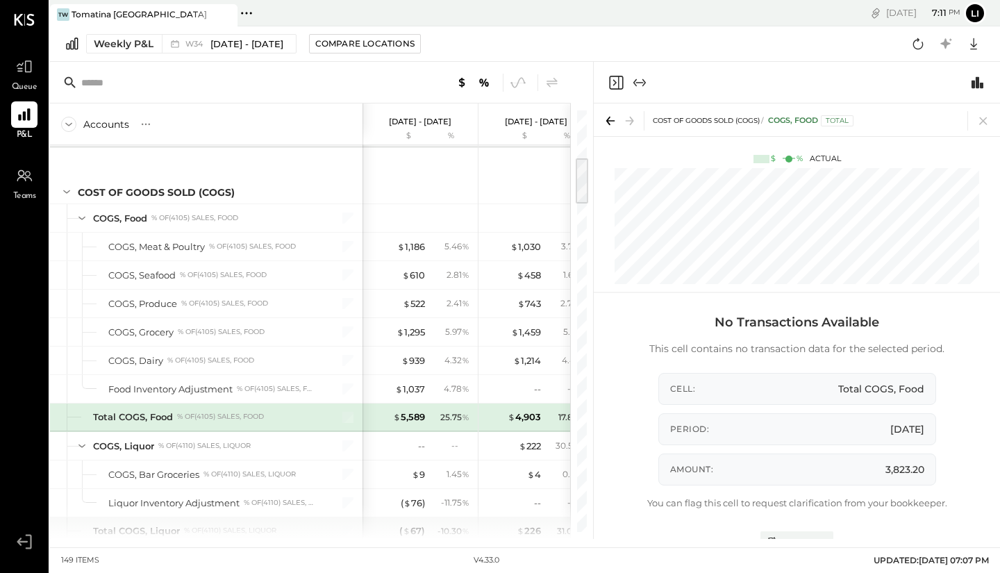
click at [980, 78] on icon "Switch to Chart module" at bounding box center [978, 82] width 17 height 17
click at [981, 85] on icon "Switch to Chart module" at bounding box center [978, 82] width 12 height 12
click at [981, 88] on icon "Switch to Chart module" at bounding box center [978, 82] width 12 height 12
click at [979, 82] on icon "Switch to Chart module" at bounding box center [978, 82] width 12 height 12
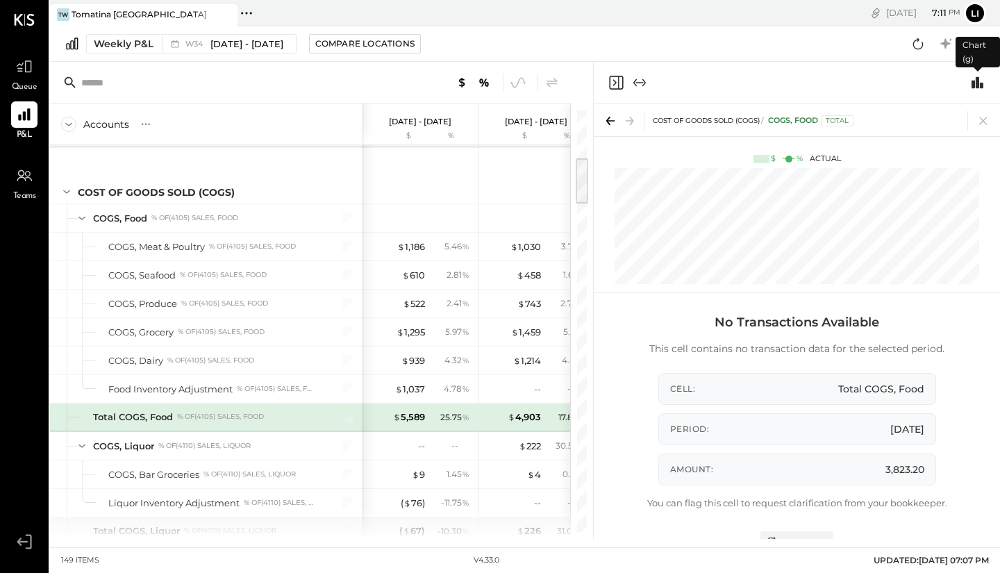
click at [593, 128] on div at bounding box center [593, 300] width 4 height 477
click at [593, 124] on div at bounding box center [593, 300] width 4 height 477
click at [593, 117] on div at bounding box center [593, 300] width 4 height 477
click at [611, 121] on icon at bounding box center [611, 120] width 8 height 1
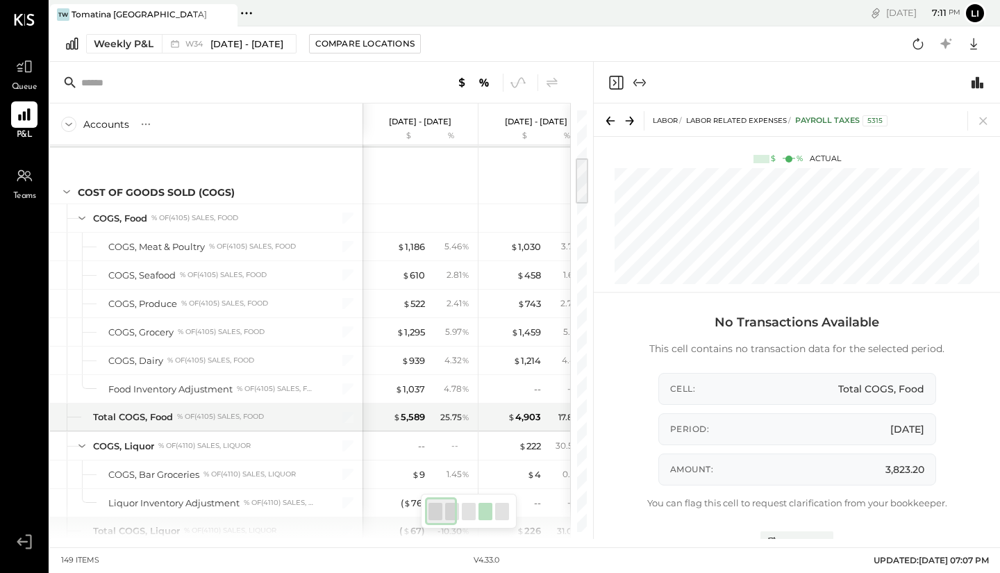
scroll to position [1509, 0]
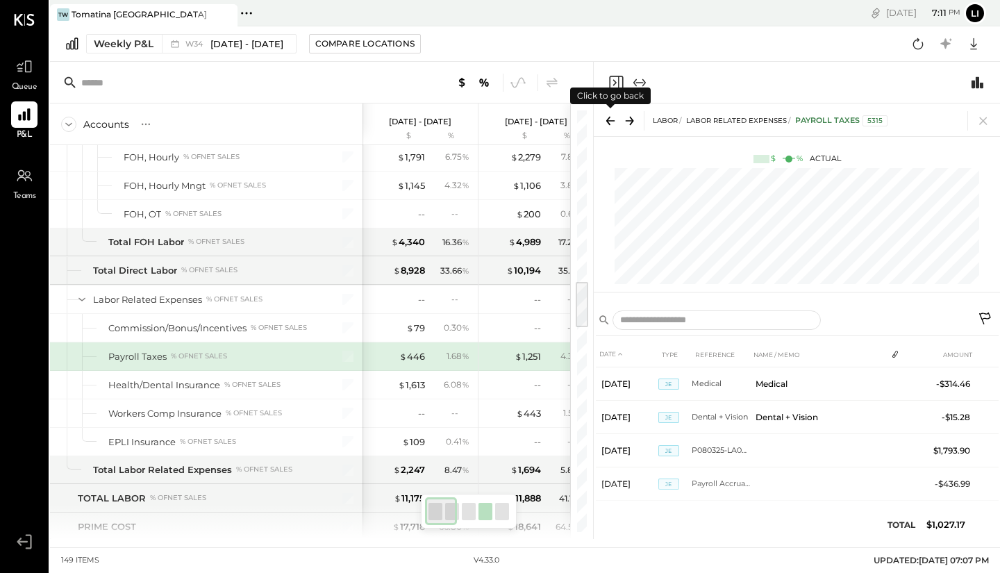
click at [602, 123] on icon at bounding box center [610, 120] width 19 height 19
click at [623, 123] on icon at bounding box center [629, 120] width 19 height 19
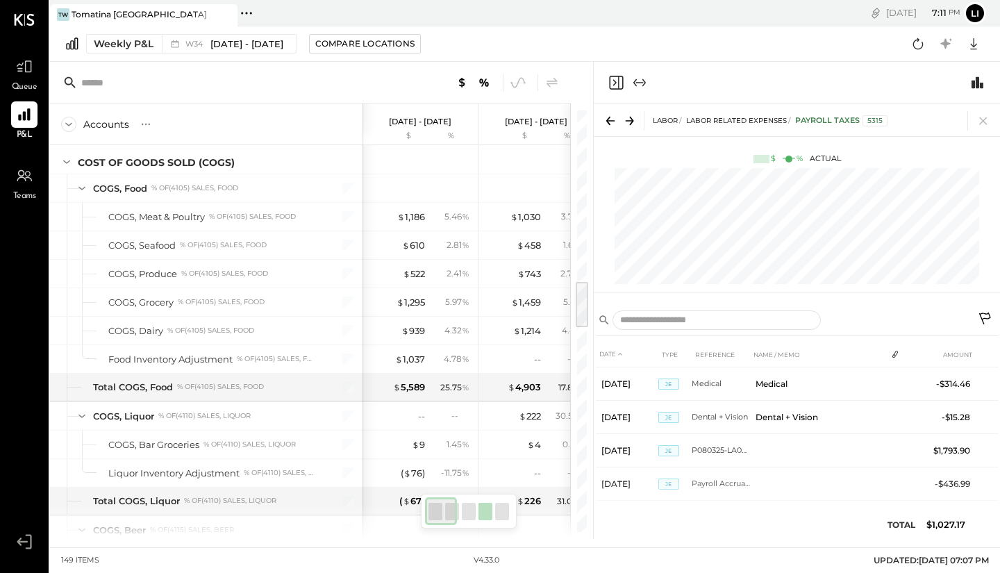
scroll to position [445, 0]
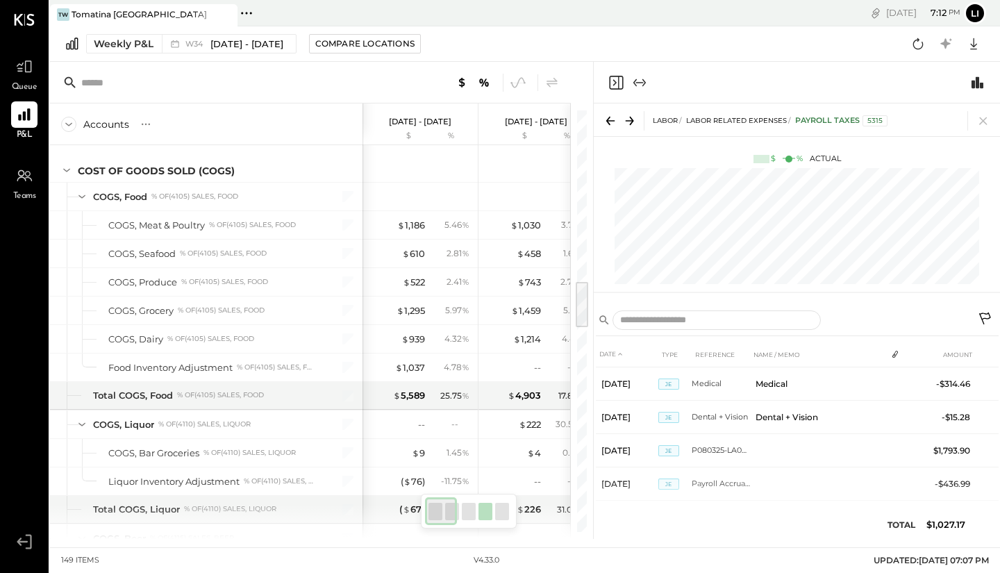
click at [985, 120] on icon at bounding box center [983, 120] width 19 height 19
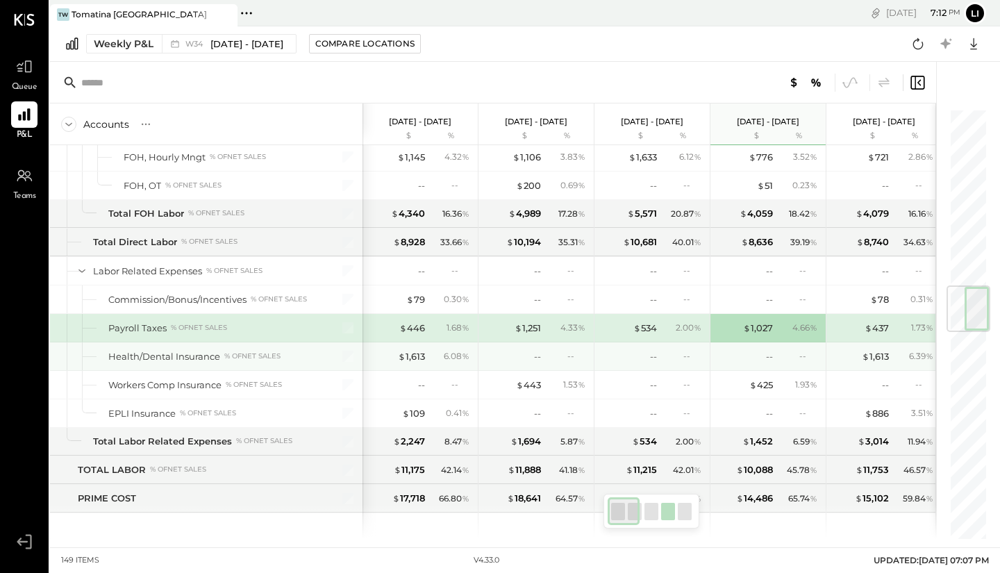
scroll to position [1509, 0]
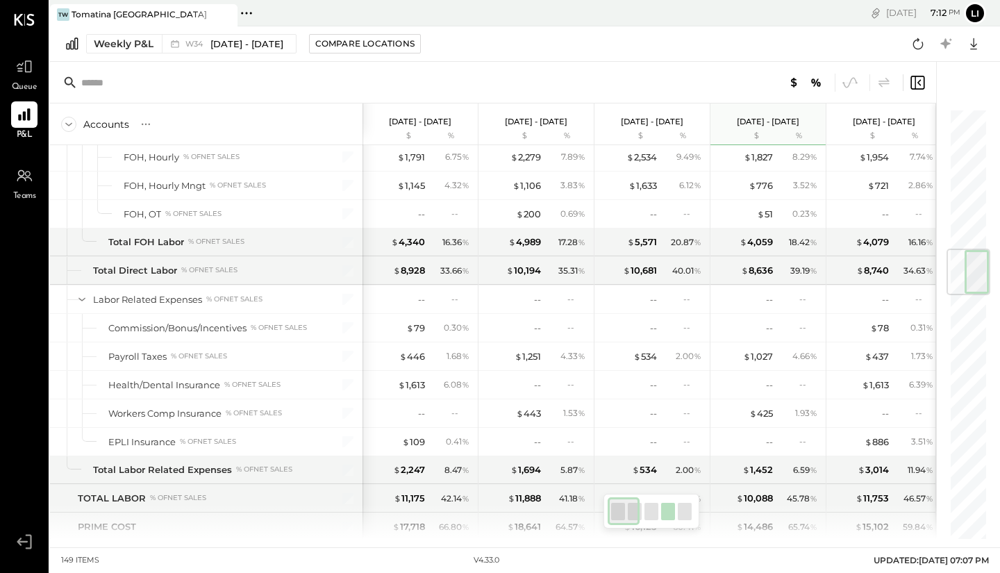
scroll to position [1139, 0]
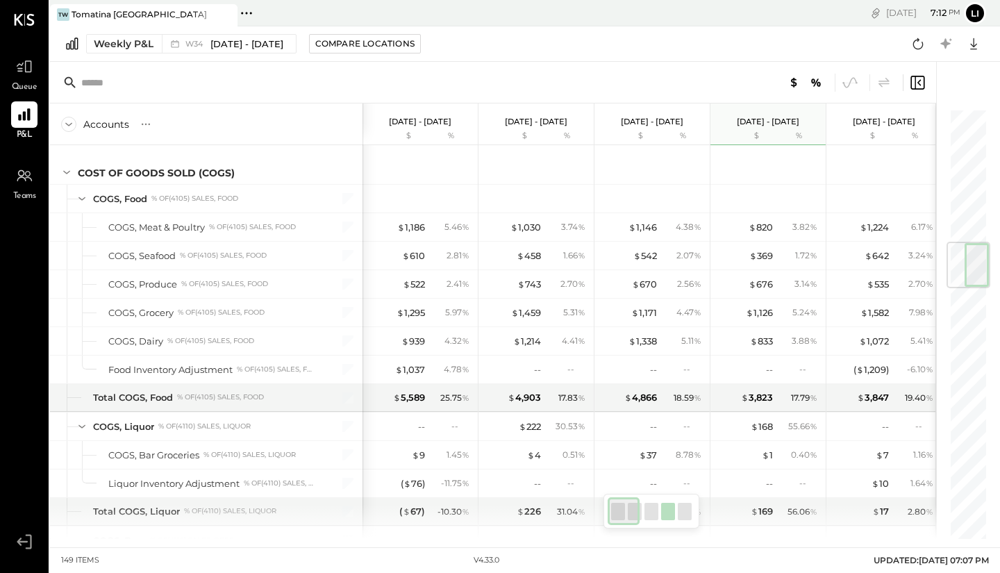
scroll to position [453, 0]
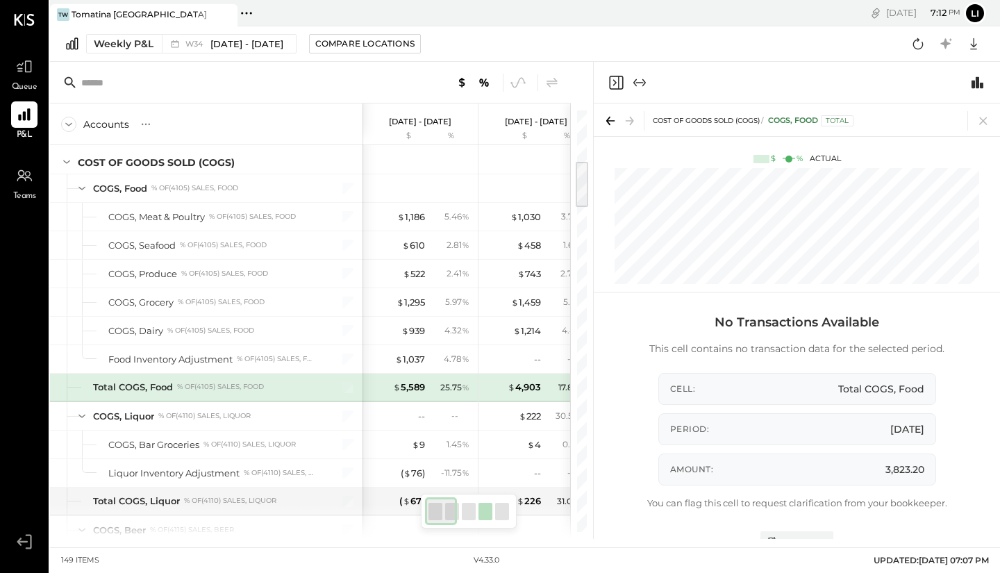
click at [892, 388] on span "Total COGS, Food" at bounding box center [881, 389] width 86 height 14
click at [916, 392] on span "Total COGS, Food" at bounding box center [881, 389] width 86 height 14
click at [984, 122] on icon at bounding box center [983, 121] width 8 height 8
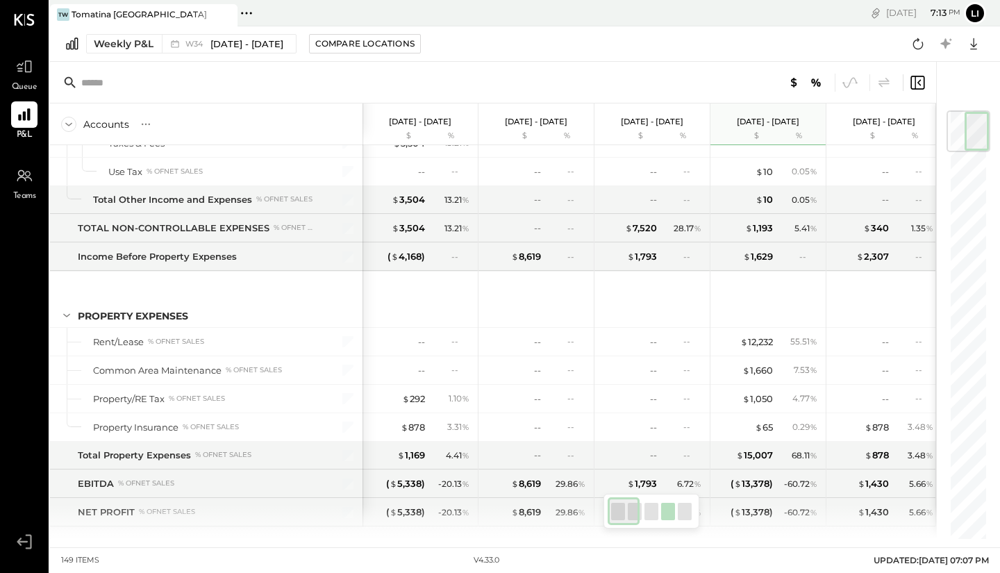
scroll to position [3309, 0]
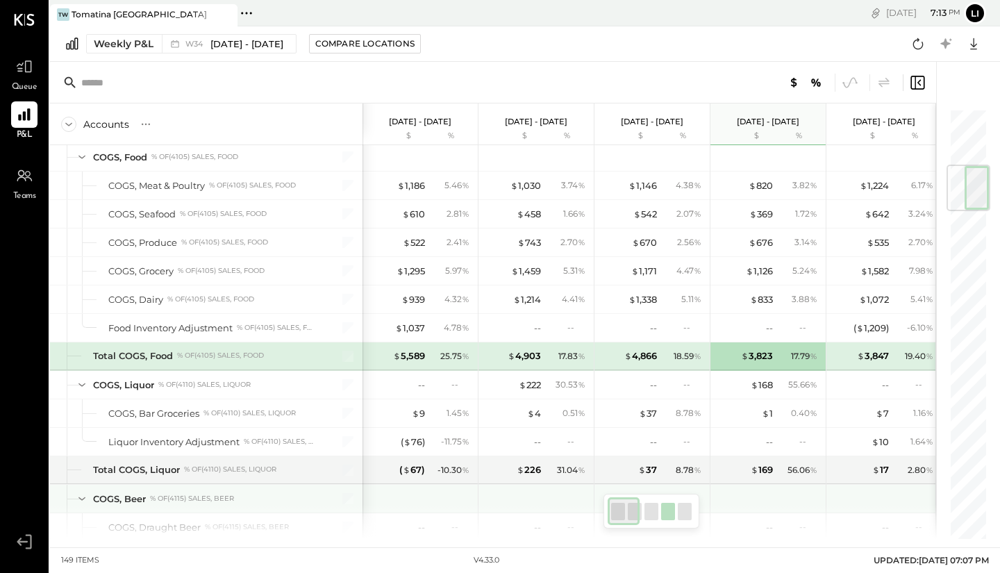
scroll to position [456, 0]
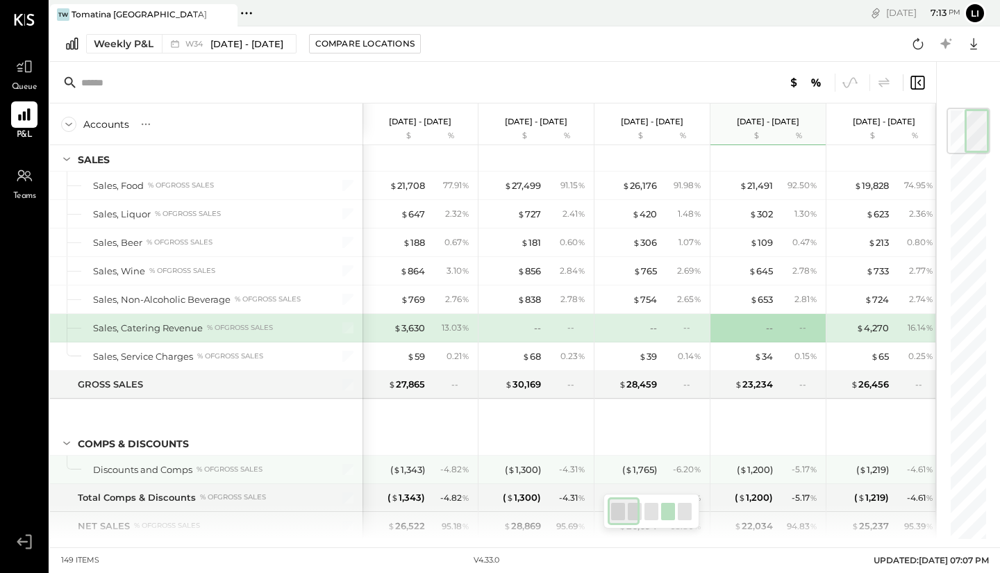
scroll to position [1, 0]
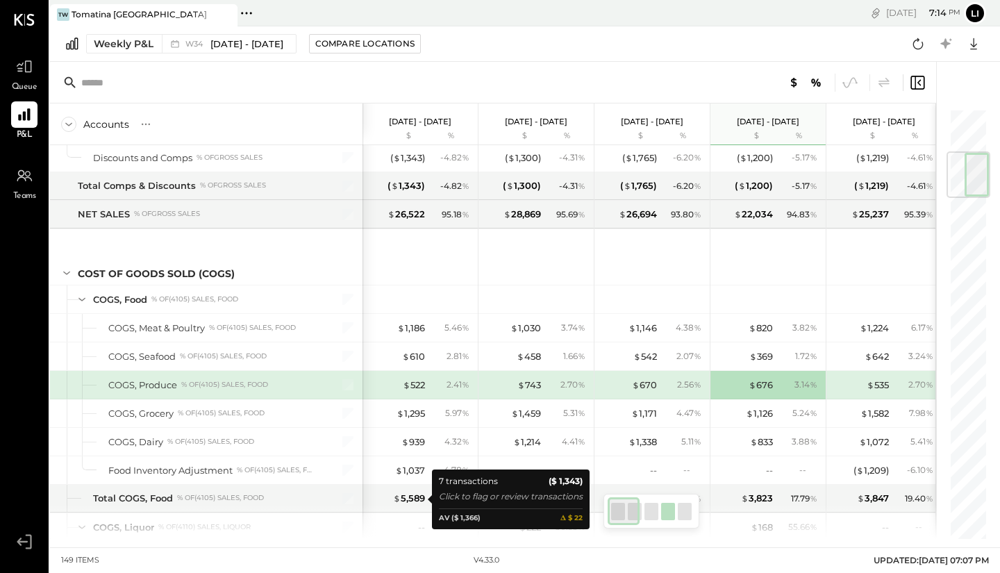
scroll to position [370, 0]
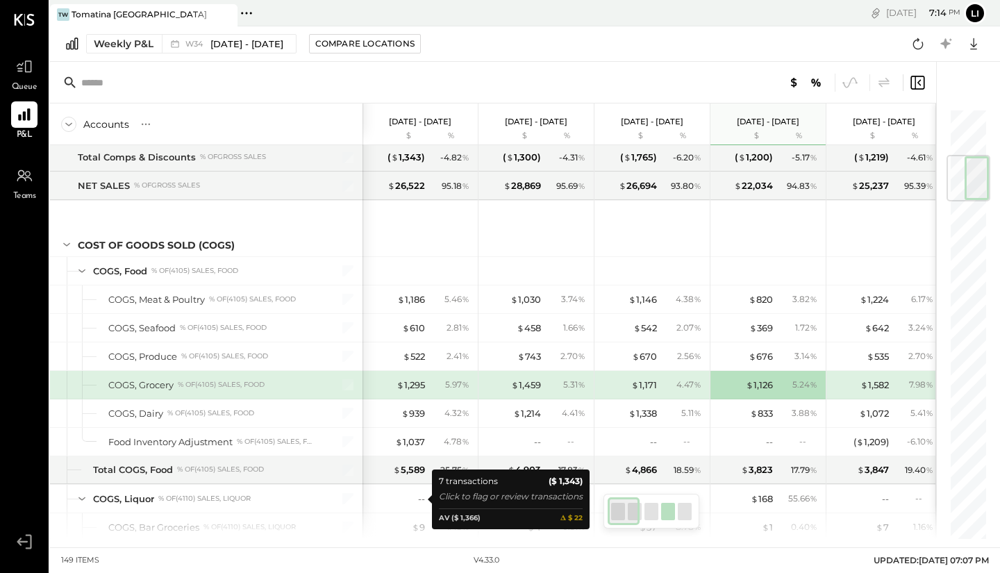
scroll to position [399, 0]
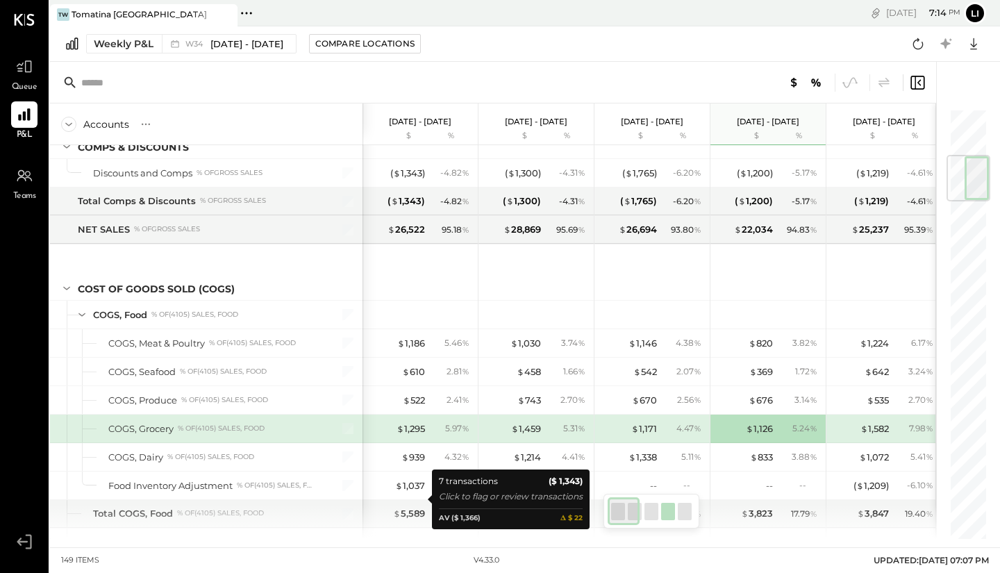
scroll to position [325, 0]
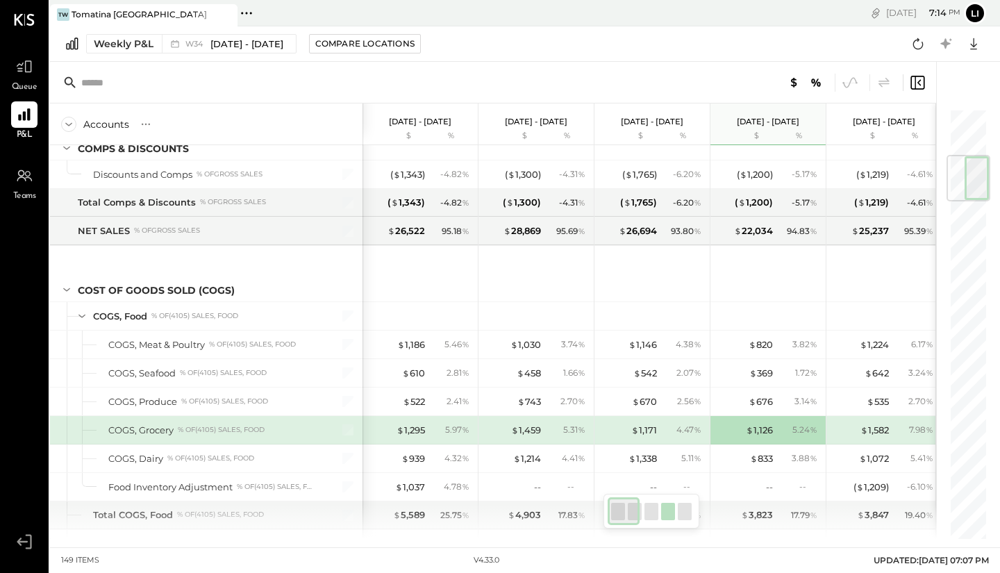
click at [144, 40] on div "Weekly P&L" at bounding box center [124, 44] width 60 height 14
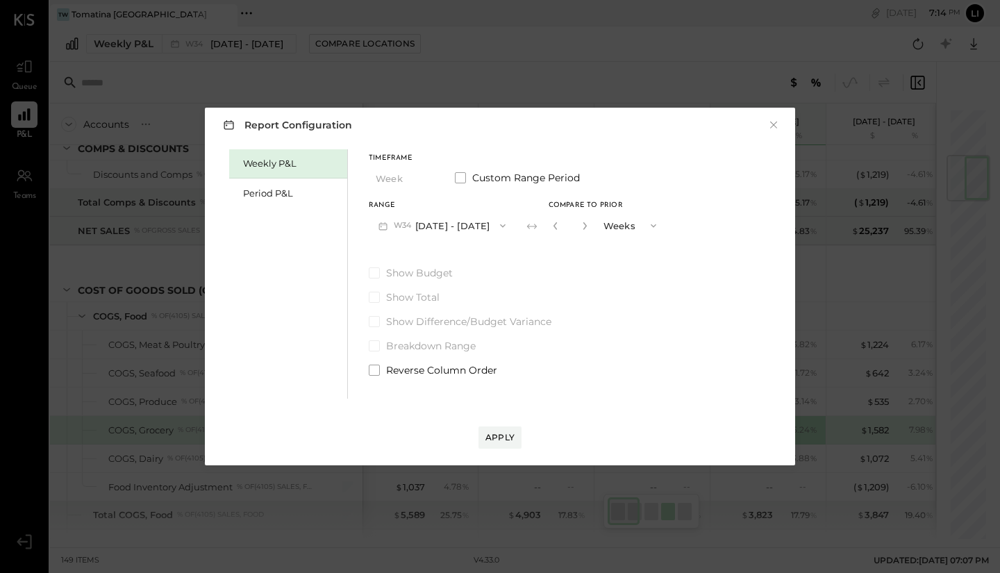
click at [305, 193] on div "Period P&L" at bounding box center [291, 193] width 97 height 13
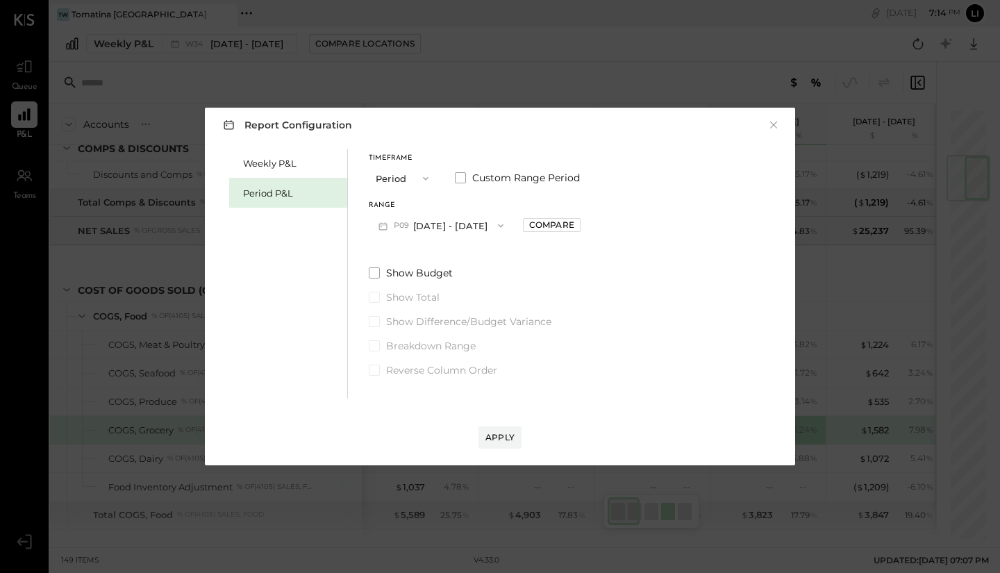
click at [452, 228] on button "P09 [DATE] - [DATE]" at bounding box center [441, 226] width 144 height 26
click at [468, 260] on span "[DATE] - [DATE]" at bounding box center [435, 257] width 66 height 12
click at [513, 438] on div "Apply" at bounding box center [500, 437] width 29 height 12
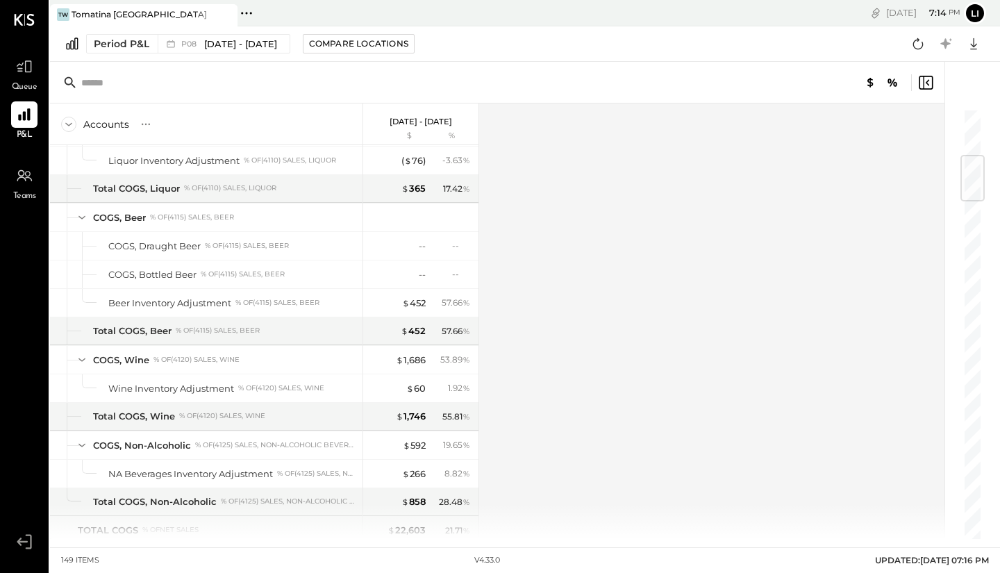
scroll to position [771, 0]
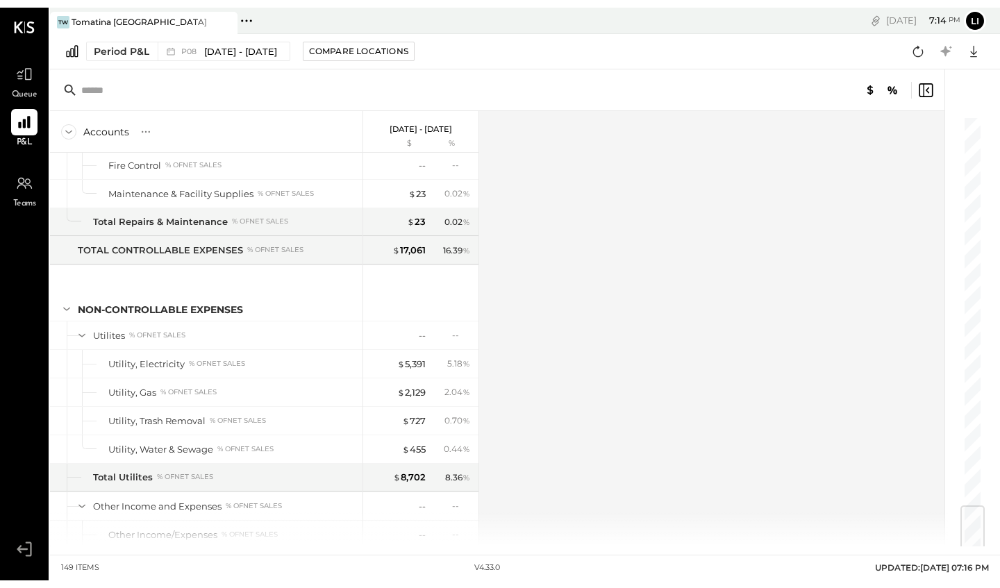
scroll to position [3309, 0]
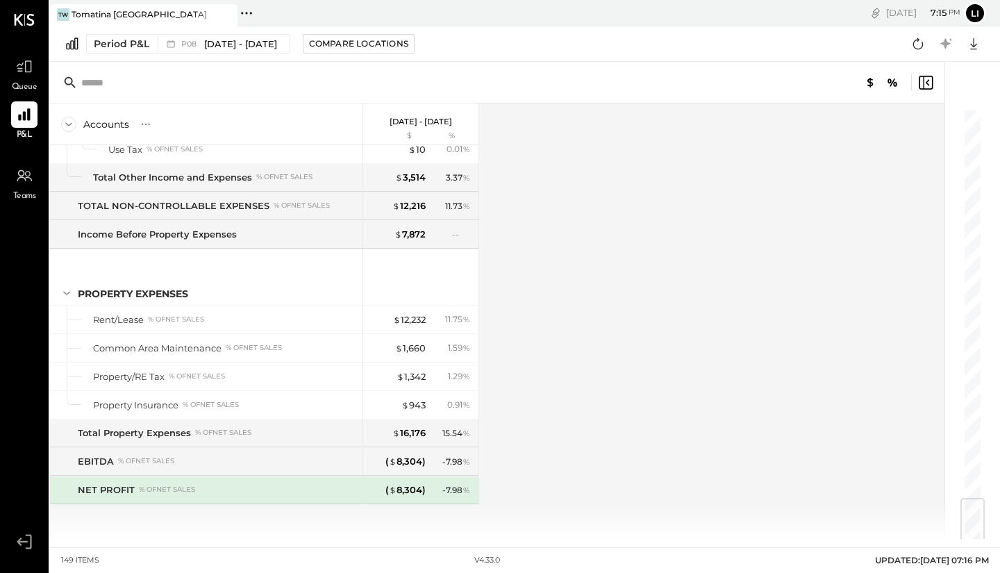
click at [253, 43] on span "[DATE] - [DATE]" at bounding box center [240, 44] width 73 height 13
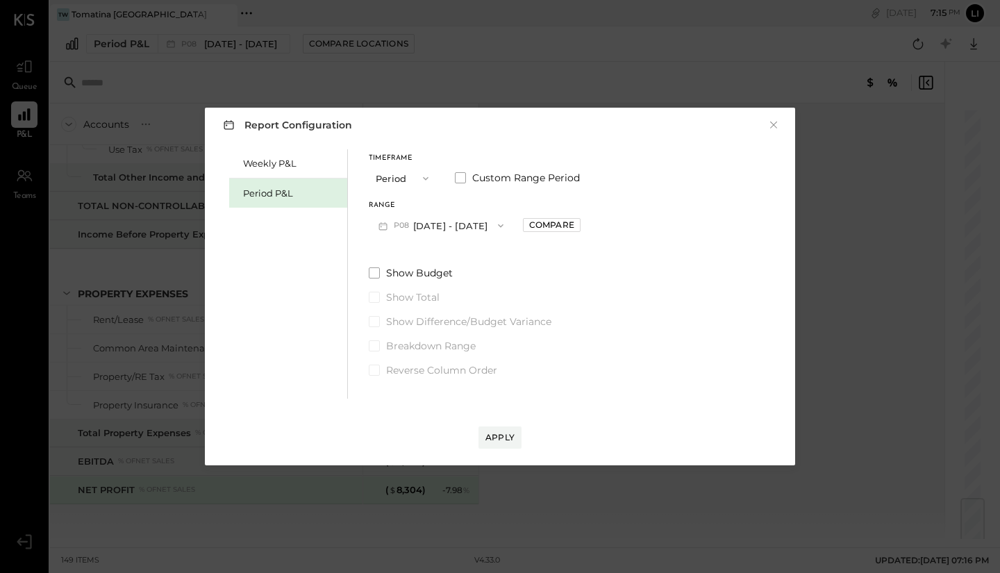
click at [457, 226] on button "P08 [DATE] - [DATE]" at bounding box center [441, 226] width 144 height 26
click at [453, 261] on span "[DATE] - [DATE]" at bounding box center [435, 257] width 66 height 12
click at [498, 437] on div "Apply" at bounding box center [500, 437] width 29 height 12
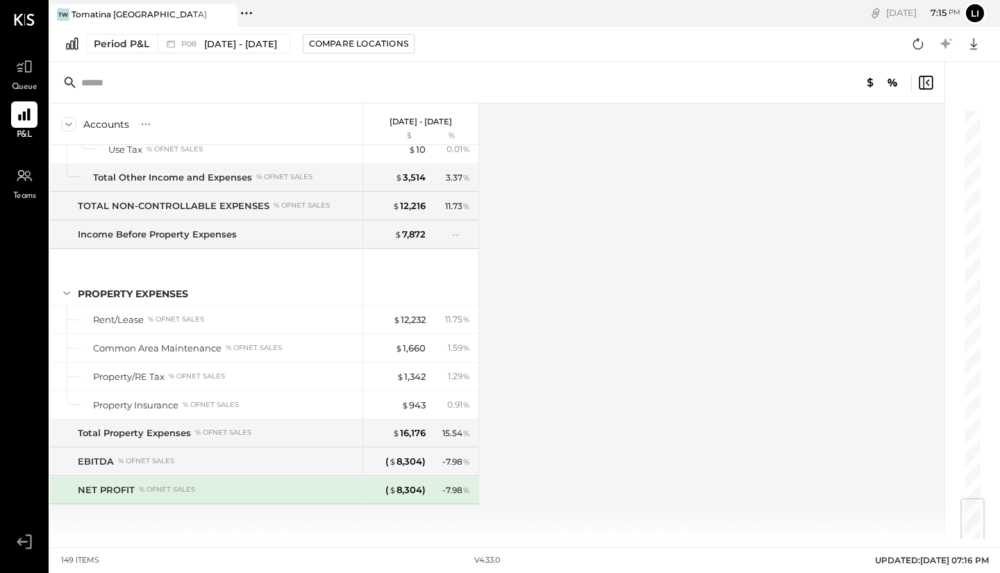
click at [277, 46] on span "[DATE] - [DATE]" at bounding box center [240, 44] width 73 height 13
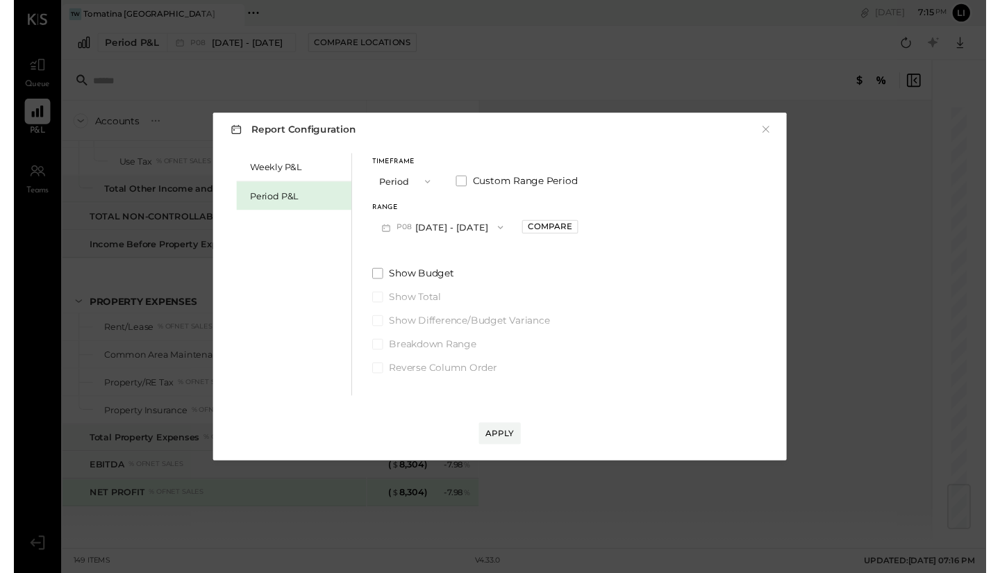
scroll to position [3309, 0]
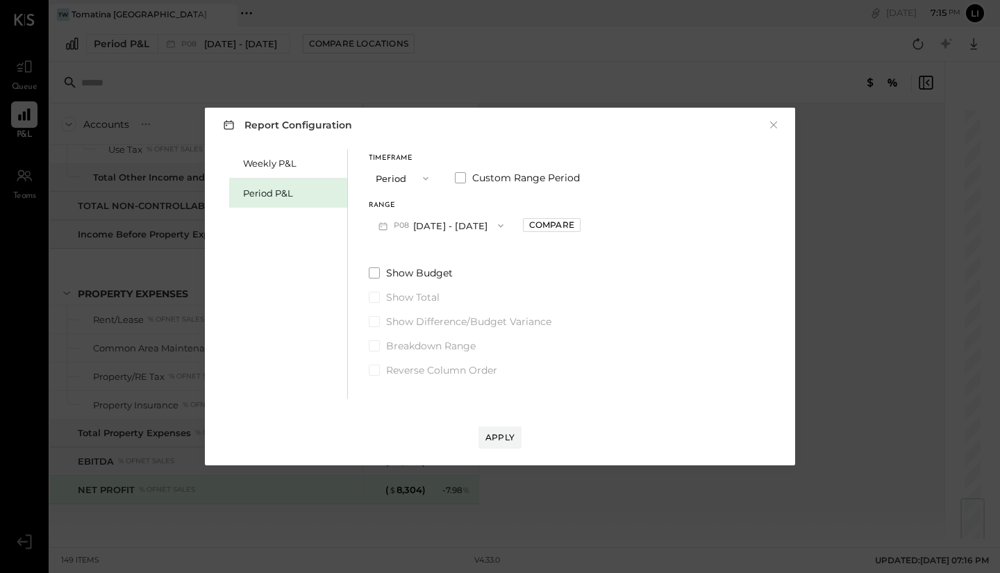
click at [469, 229] on button "P08 [DATE] - [DATE]" at bounding box center [441, 226] width 144 height 26
click at [462, 263] on span "[DATE] - [DATE]" at bounding box center [435, 257] width 66 height 12
click at [474, 225] on button "P08 [DATE] - [DATE]" at bounding box center [441, 226] width 144 height 26
click at [463, 290] on span "[DATE] - [DATE]" at bounding box center [435, 286] width 66 height 12
click at [508, 447] on button "Apply" at bounding box center [500, 438] width 43 height 22
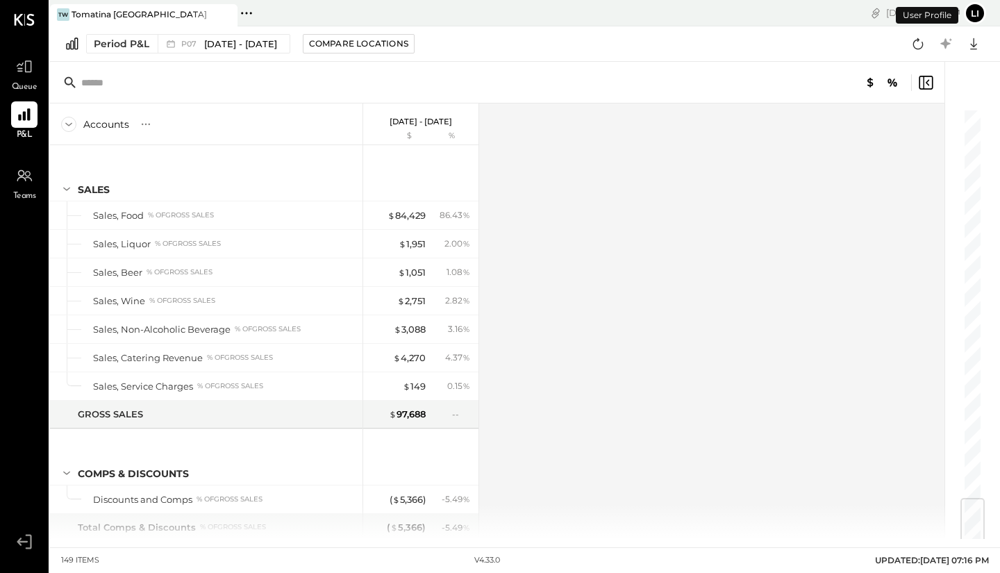
scroll to position [3309, 0]
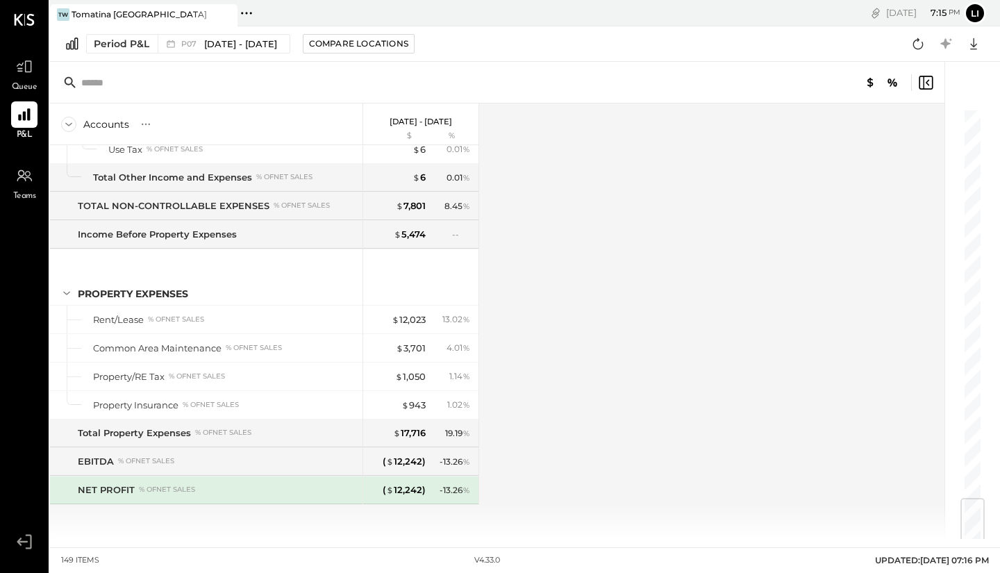
click at [217, 39] on span "[DATE] - [DATE]" at bounding box center [240, 44] width 73 height 13
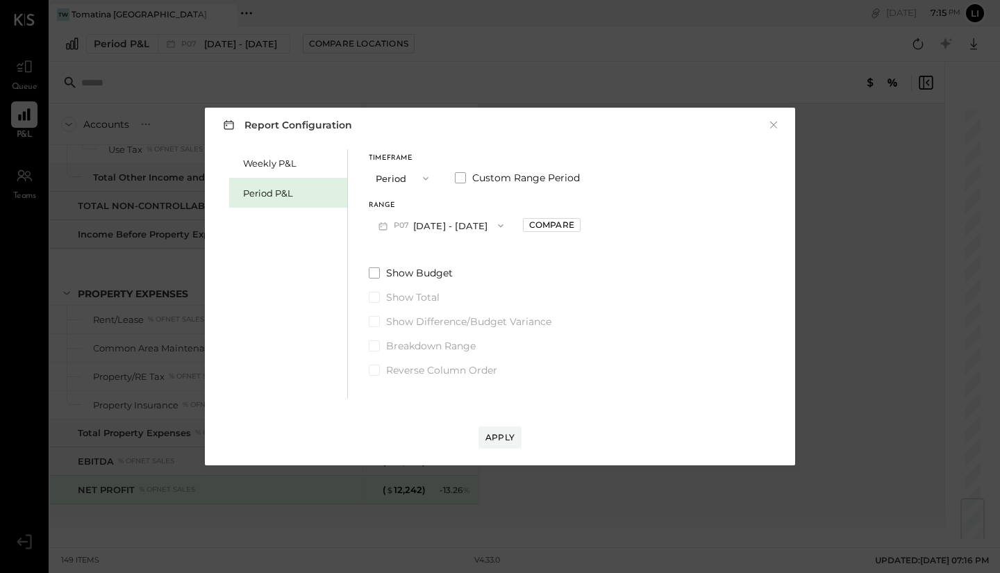
click at [396, 220] on span "P07" at bounding box center [403, 225] width 19 height 11
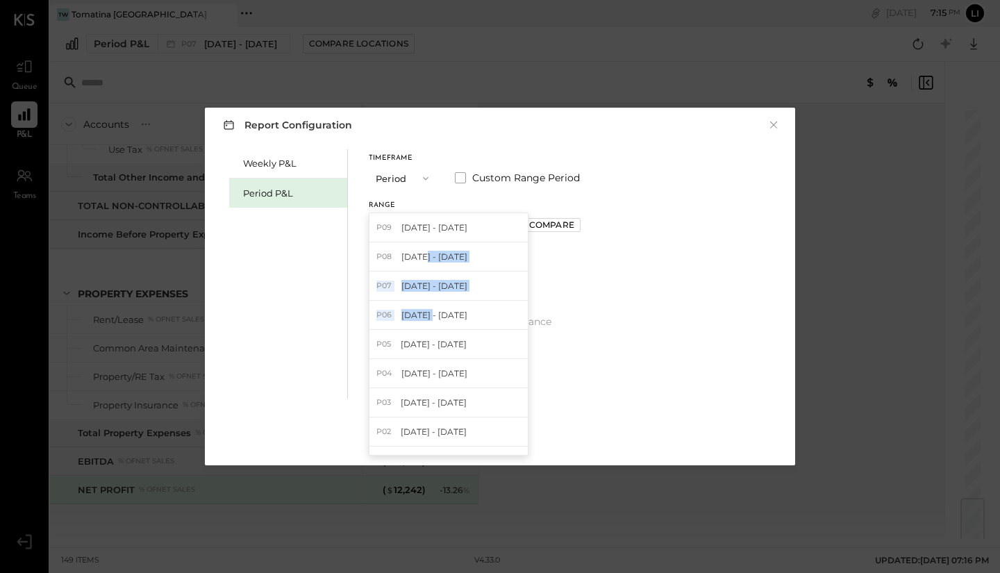
drag, startPoint x: 423, startPoint y: 268, endPoint x: 432, endPoint y: 318, distance: 50.8
click at [432, 318] on div "P09 [DATE] - [DATE] P08 [DATE] - [DATE] P07 [DATE] - [DATE] P06 [DATE] - [DATE]…" at bounding box center [449, 334] width 160 height 243
click at [432, 318] on span "[DATE] - [DATE]" at bounding box center [435, 315] width 66 height 12
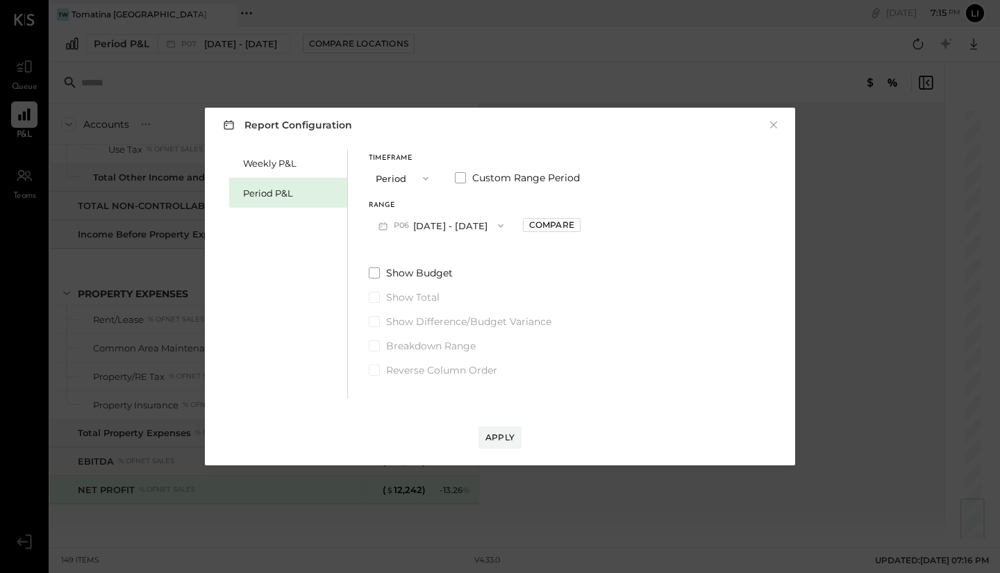
click at [502, 430] on button "Apply" at bounding box center [500, 438] width 43 height 22
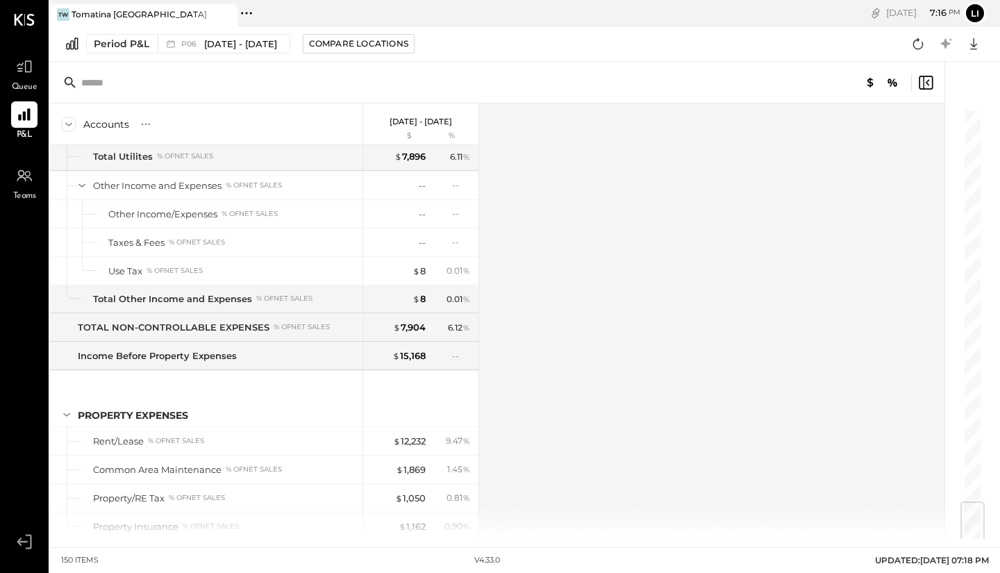
scroll to position [3338, 0]
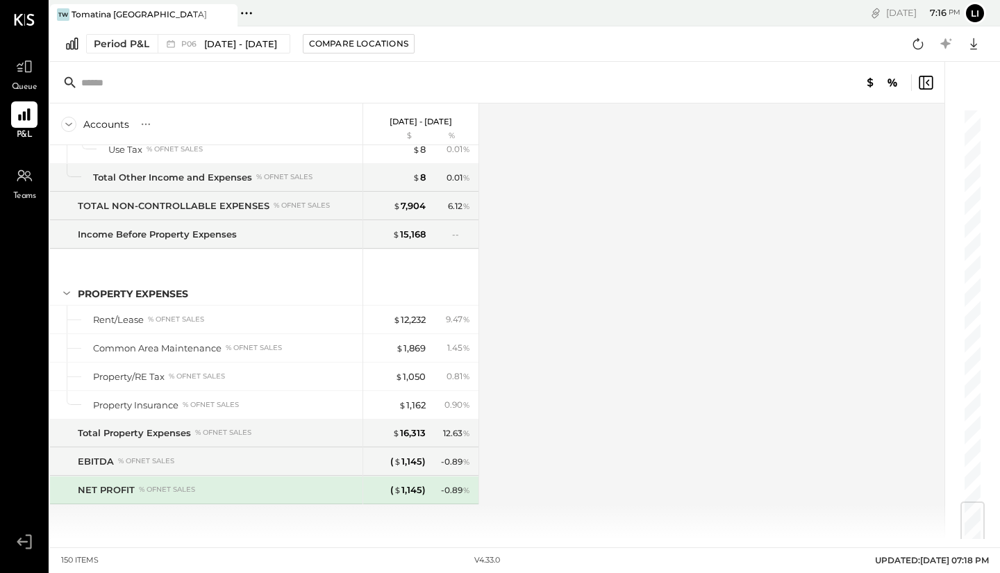
click at [177, 53] on div "Period P&L P06 [DATE] - [DATE] Compare Locations Google Sheets Excel" at bounding box center [525, 43] width 950 height 35
click at [188, 47] on span "P06" at bounding box center [190, 44] width 19 height 8
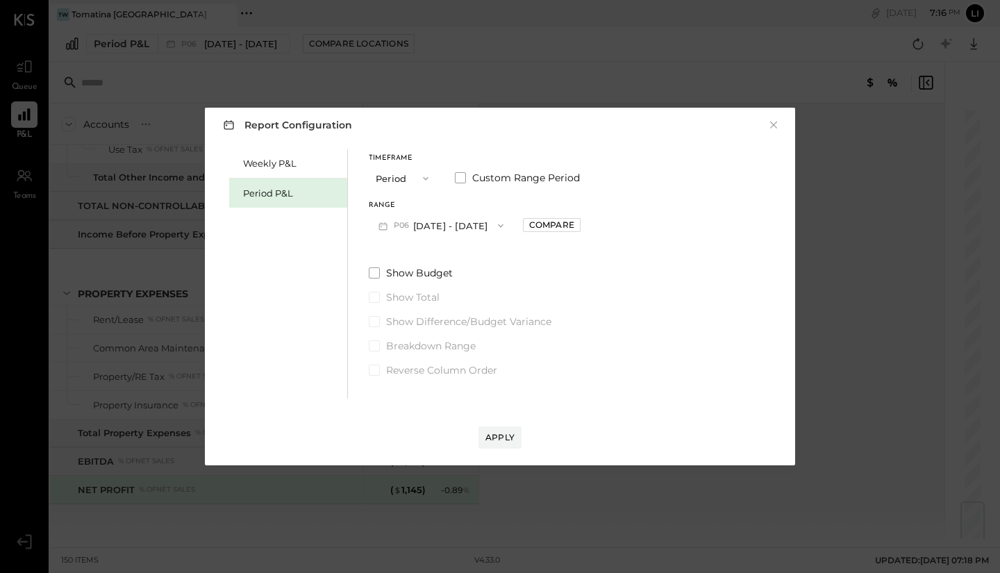
click at [417, 231] on button "P06 [DATE] - [DATE]" at bounding box center [441, 226] width 144 height 26
click at [497, 255] on div "P08 [DATE] - [DATE]" at bounding box center [449, 256] width 158 height 29
click at [502, 443] on div "Apply" at bounding box center [500, 437] width 29 height 12
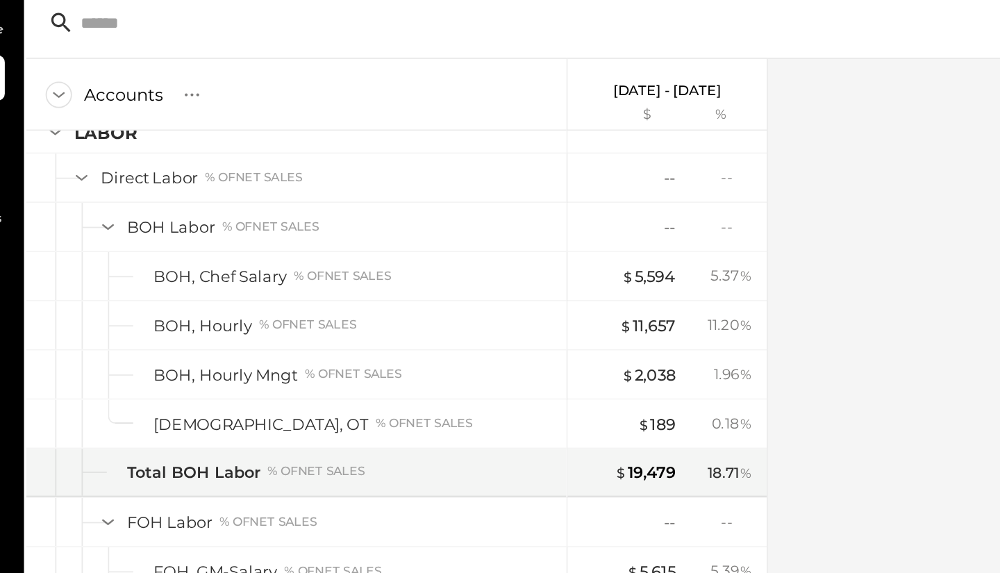
scroll to position [1232, 0]
